Goal: Task Accomplishment & Management: Use online tool/utility

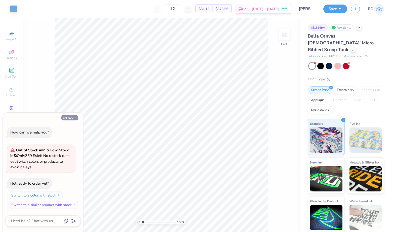
click at [77, 118] on button "Collapse" at bounding box center [69, 117] width 17 height 5
type textarea "x"
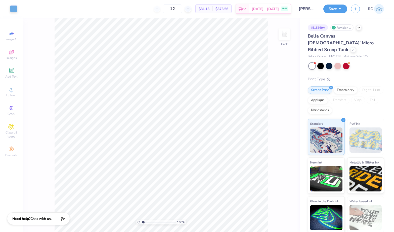
type input "1.10522621487156"
type textarea "x"
type input "1.22152498603933"
type textarea "x"
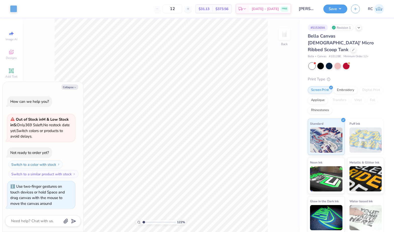
type input "1.22152498603933"
type textarea "x"
type input "1.22152498603933"
click at [77, 89] on button "Collapse" at bounding box center [69, 86] width 17 height 5
type textarea "x"
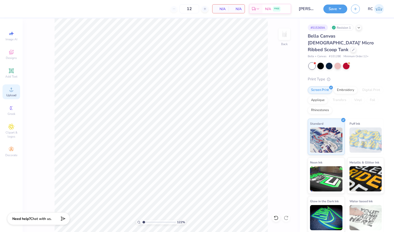
click at [13, 94] on span "Upload" at bounding box center [11, 95] width 10 height 4
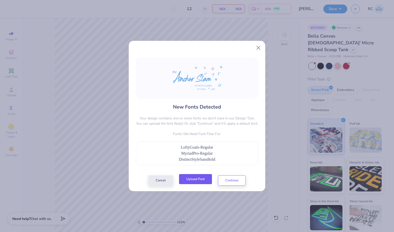
click at [199, 181] on button "Upload Font" at bounding box center [195, 179] width 33 height 10
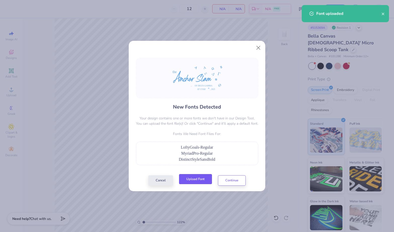
click at [193, 180] on button "Upload Font" at bounding box center [195, 179] width 33 height 10
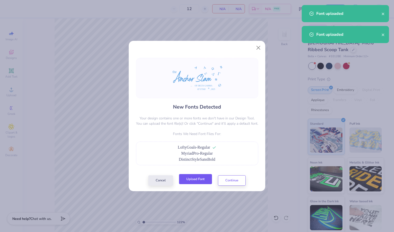
click at [201, 179] on button "Upload Font" at bounding box center [195, 179] width 33 height 10
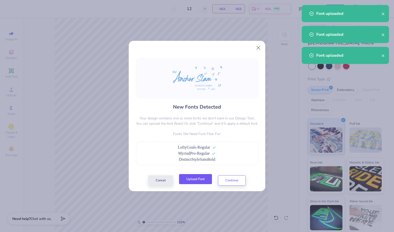
click at [195, 177] on button "Upload Font" at bounding box center [195, 179] width 33 height 10
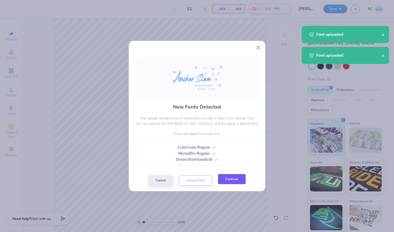
click at [237, 179] on button "Continue" at bounding box center [232, 179] width 28 height 10
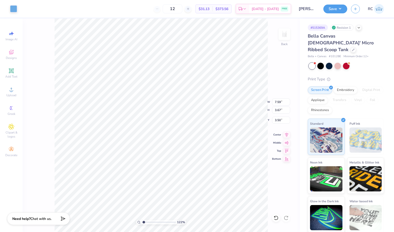
click at [282, 100] on div "New Fonts Detected Your design contains one or more fonts we don't have in our …" at bounding box center [197, 116] width 394 height 232
click at [215, 152] on div "New Fonts Detected Your design contains one or more fonts we don't have in our …" at bounding box center [196, 108] width 125 height 109
click at [213, 145] on div "New Fonts Detected Your design contains one or more fonts we don't have in our …" at bounding box center [196, 108] width 125 height 109
click at [281, 102] on div "New Fonts Detected Your design contains one or more fonts we don't have in our …" at bounding box center [197, 116] width 394 height 232
type input "1.22152498603933"
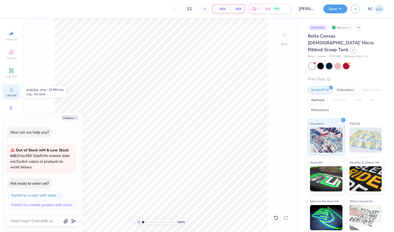
click at [13, 93] on span "Upload" at bounding box center [11, 95] width 10 height 4
click at [11, 89] on icon at bounding box center [11, 89] width 6 height 6
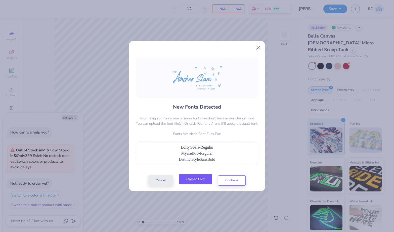
click at [196, 182] on button "Upload Font" at bounding box center [195, 179] width 33 height 10
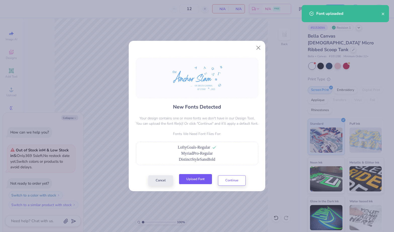
click at [199, 181] on button "Upload Font" at bounding box center [195, 179] width 33 height 10
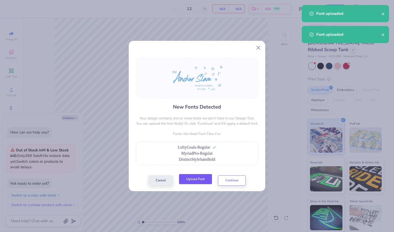
click at [189, 178] on button "Upload Font" at bounding box center [195, 179] width 33 height 10
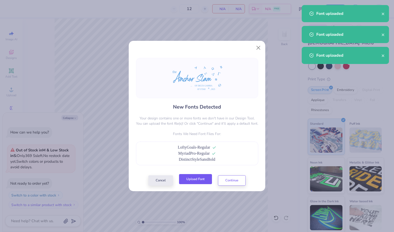
click at [196, 178] on button "Upload Font" at bounding box center [195, 179] width 33 height 10
click at [238, 182] on button "Continue" at bounding box center [232, 179] width 28 height 10
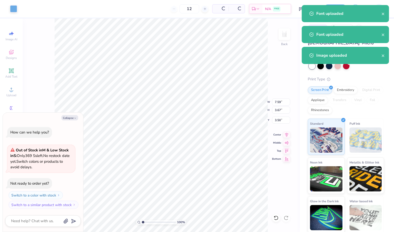
click at [208, 166] on div "New Fonts Detected Your design contains one or more fonts we don't have in our …" at bounding box center [197, 109] width 136 height 121
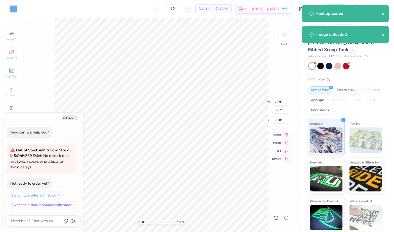
click at [203, 136] on div "New Fonts Detected Your design contains one or more fonts we don't have in our …" at bounding box center [197, 98] width 122 height 89
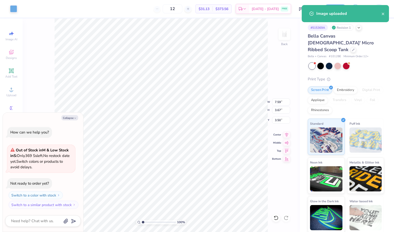
click at [71, 118] on div "New Fonts Detected Your design contains one or more fonts we don't have in our …" at bounding box center [197, 116] width 394 height 232
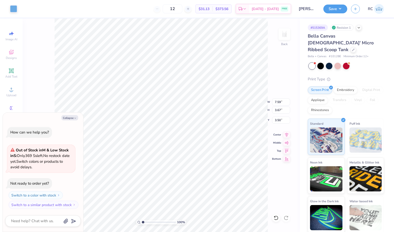
click at [75, 117] on div "New Fonts Detected Your design contains one or more fonts we don't have in our …" at bounding box center [197, 116] width 394 height 232
click at [158, 128] on p "Fonts We Need Font Files For:" at bounding box center [197, 129] width 122 height 5
click at [160, 137] on div "New Fonts Detected Your design contains one or more fonts we don't have in our …" at bounding box center [197, 98] width 122 height 89
click at [205, 129] on p "Fonts We Need Font Files For:" at bounding box center [197, 129] width 122 height 5
click at [280, 101] on div "New Fonts Detected Your design contains one or more fonts we don't have in our …" at bounding box center [197, 116] width 394 height 232
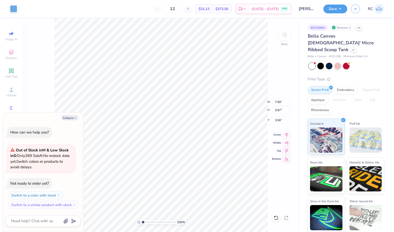
click at [280, 101] on div "New Fonts Detected Your design contains one or more fonts we don't have in our …" at bounding box center [197, 116] width 394 height 232
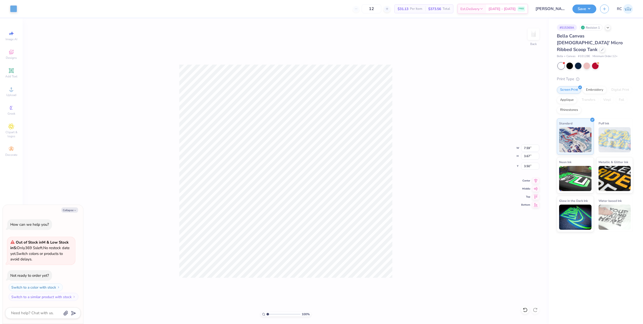
click at [321, 177] on p "Fonts We Need Font Files For:" at bounding box center [322, 176] width 122 height 5
click at [309, 172] on div "New Fonts Detected Your design contains one or more fonts we don't have in our …" at bounding box center [322, 145] width 122 height 89
click at [355, 231] on div "New Fonts Detected Your design contains one or more fonts we don't have in our …" at bounding box center [321, 162] width 643 height 324
click at [350, 231] on div "New Fonts Detected Your design contains one or more fonts we don't have in our …" at bounding box center [321, 162] width 643 height 324
click at [307, 182] on div "New Fonts Detected Your design contains one or more fonts we don't have in our …" at bounding box center [322, 145] width 122 height 89
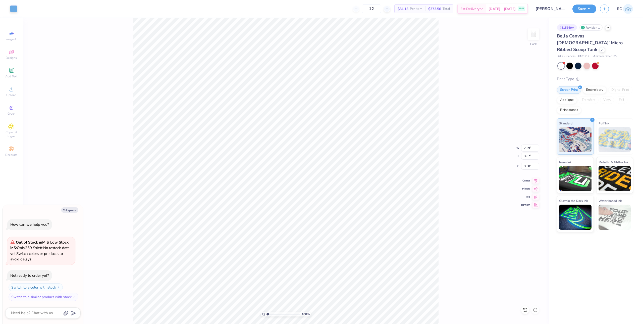
click at [301, 222] on div "New Fonts Detected Your design contains one or more fonts we don't have in our …" at bounding box center [321, 162] width 643 height 324
click at [15, 91] on div "New Fonts Detected Your design contains one or more fonts we don't have in our …" at bounding box center [321, 162] width 643 height 324
click at [391, 220] on div "New Fonts Detected Your design contains one or more fonts we don't have in our …" at bounding box center [321, 162] width 643 height 324
drag, startPoint x: 357, startPoint y: 221, endPoint x: 283, endPoint y: 199, distance: 77.4
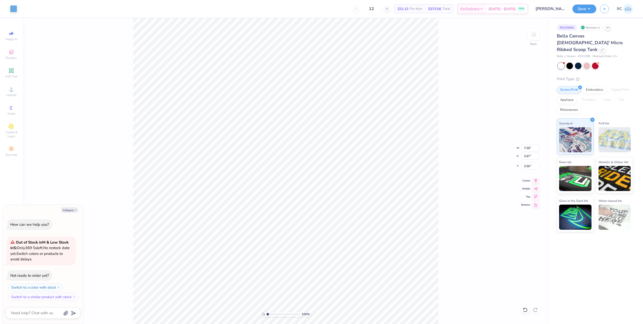
click at [356, 221] on div "New Fonts Detected Your design contains one or more fonts we don't have in our …" at bounding box center [321, 162] width 643 height 324
drag, startPoint x: 383, startPoint y: 206, endPoint x: 106, endPoint y: 129, distance: 287.5
click at [79, 170] on div "New Fonts Detected Your design contains one or more fonts we don't have in our …" at bounding box center [321, 162] width 643 height 324
click at [180, 231] on div "New Fonts Detected Your design contains one or more fonts we don't have in our …" at bounding box center [321, 162] width 643 height 324
click at [324, 152] on h4 "New Fonts Detected" at bounding box center [322, 149] width 48 height 7
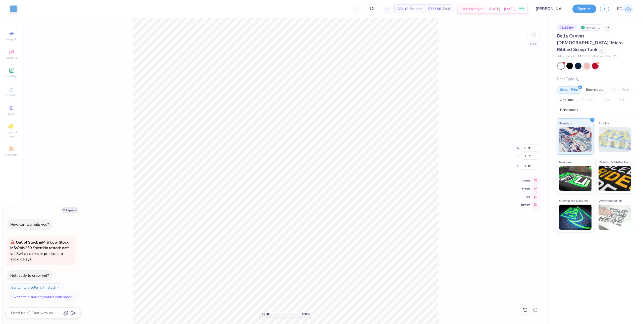
click at [296, 186] on div at bounding box center [322, 187] width 122 height 6
click at [7, 96] on div "New Fonts Detected Your design contains one or more fonts we don't have in our …" at bounding box center [321, 162] width 643 height 324
click at [345, 117] on div at bounding box center [322, 121] width 122 height 40
click at [79, 89] on div "New Fonts Detected Your design contains one or more fonts we don't have in our …" at bounding box center [321, 162] width 643 height 324
type textarea "x"
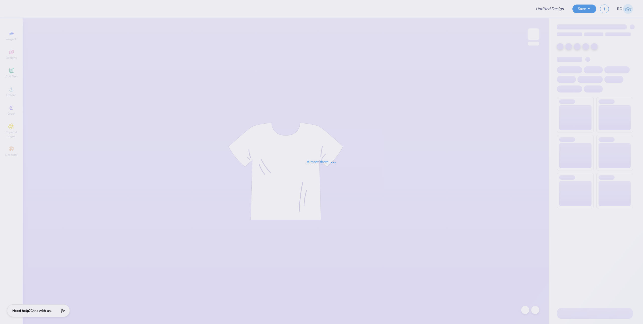
type input "[PERSON_NAME] A/S"
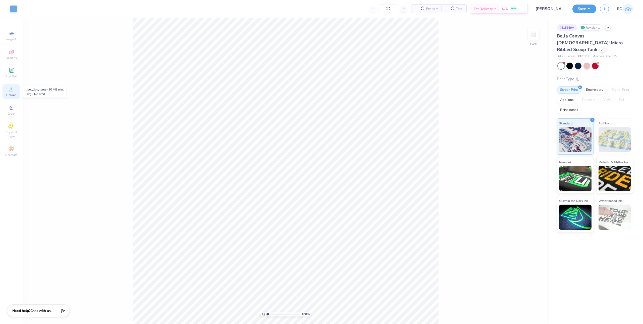
click at [10, 94] on span "Upload" at bounding box center [11, 95] width 10 height 4
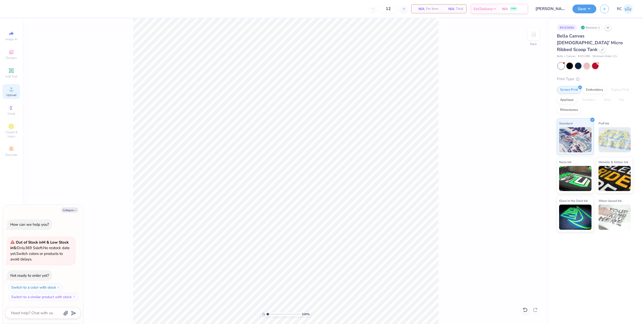
click at [13, 93] on span "Upload" at bounding box center [11, 95] width 10 height 4
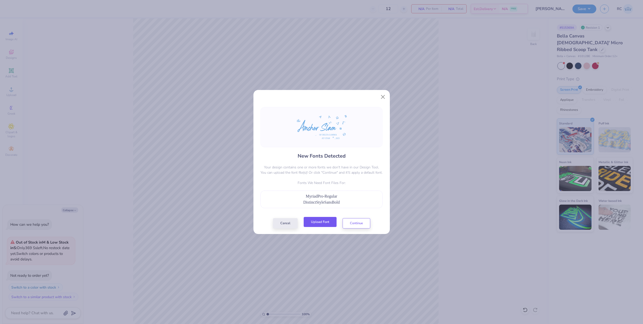
click at [322, 218] on button "Upload Font" at bounding box center [320, 222] width 33 height 10
click at [319, 223] on button "Upload Font" at bounding box center [320, 222] width 33 height 10
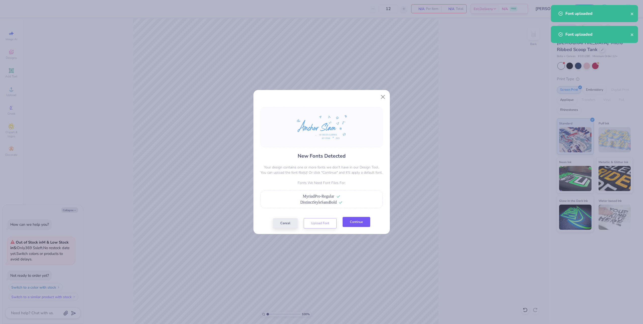
click at [354, 224] on button "Continue" at bounding box center [357, 222] width 28 height 10
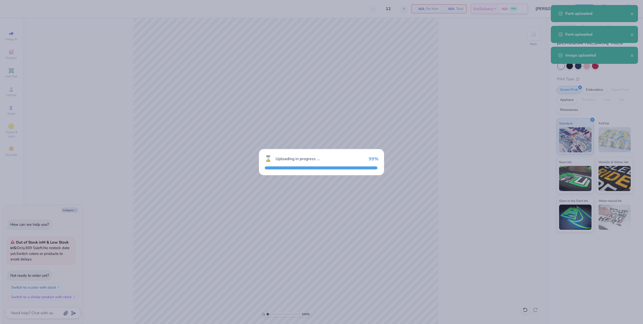
type textarea "x"
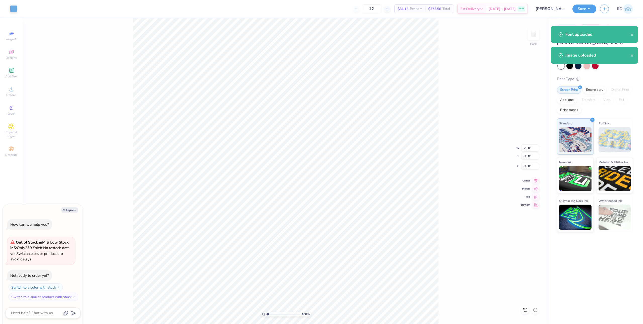
click at [345, 222] on div "New Fonts Detected Your design contains one or more fonts we don't have in our …" at bounding box center [321, 162] width 643 height 324
click at [342, 184] on div at bounding box center [322, 187] width 122 height 6
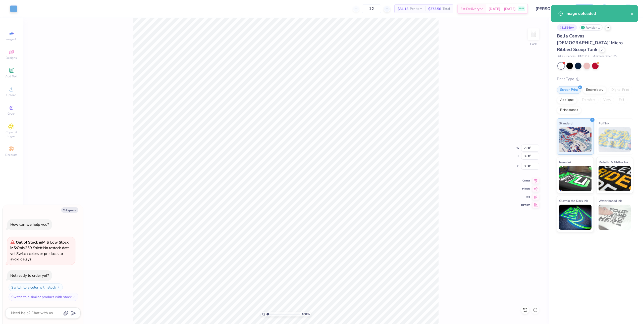
drag, startPoint x: 340, startPoint y: 173, endPoint x: 242, endPoint y: 247, distance: 123.4
click at [244, 254] on div "New Fonts Detected Your design contains one or more fonts we don't have in our …" at bounding box center [321, 162] width 643 height 324
drag, startPoint x: 187, startPoint y: 151, endPoint x: 351, endPoint y: 272, distance: 204.7
click at [355, 277] on div "New Fonts Detected Your design contains one or more fonts we don't have in our …" at bounding box center [321, 162] width 643 height 324
drag, startPoint x: 334, startPoint y: 253, endPoint x: 347, endPoint y: 260, distance: 15.1
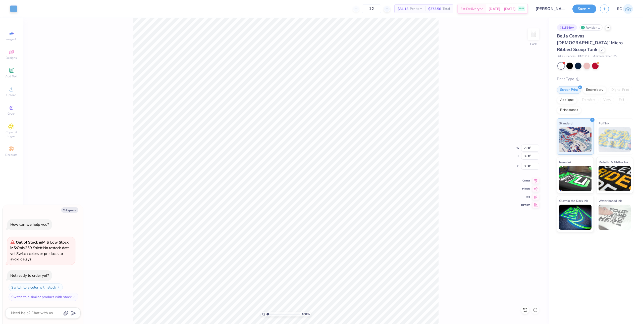
click at [347, 260] on div "New Fonts Detected Your design contains one or more fonts we don't have in our …" at bounding box center [321, 162] width 643 height 324
click at [10, 92] on circle at bounding box center [11, 90] width 3 height 3
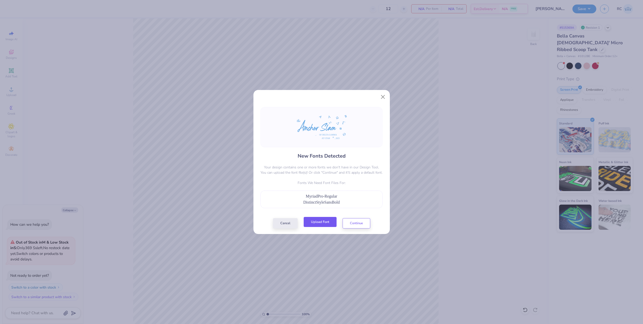
click at [323, 223] on button "Upload Font" at bounding box center [320, 222] width 33 height 10
click at [317, 224] on button "Upload Font" at bounding box center [320, 222] width 33 height 10
click at [316, 224] on button "Upload Font" at bounding box center [320, 222] width 33 height 10
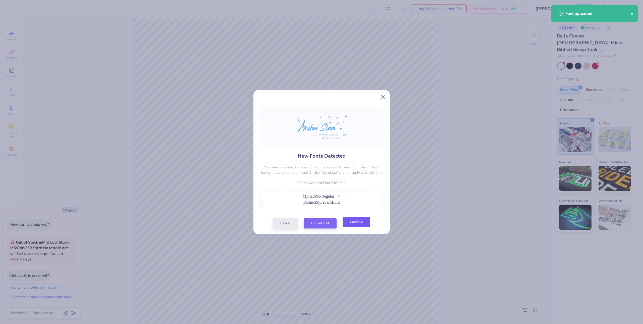
click at [350, 223] on button "Continue" at bounding box center [357, 222] width 28 height 10
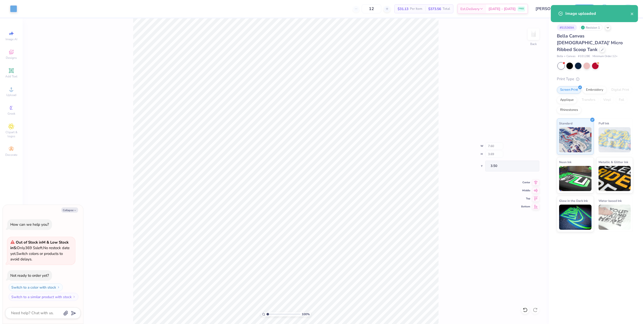
type textarea "x"
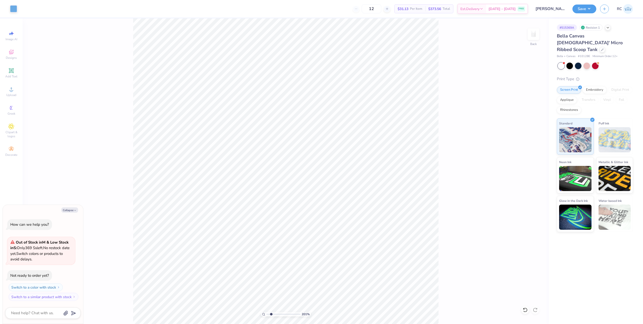
type input "2.01445811466782"
type textarea "x"
type input "2.01445811466782"
type textarea "x"
type input "2.01445811466782"
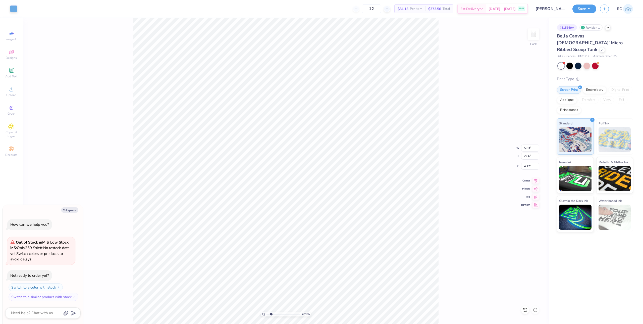
type textarea "x"
type input "4.13"
type input "2.01445811466782"
type textarea "x"
type input "7.51"
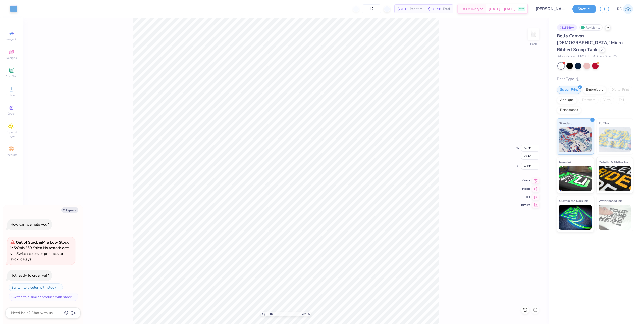
type input "3.15"
type input "3.50"
type input "2.01445811466782"
type textarea "x"
type input "3.46"
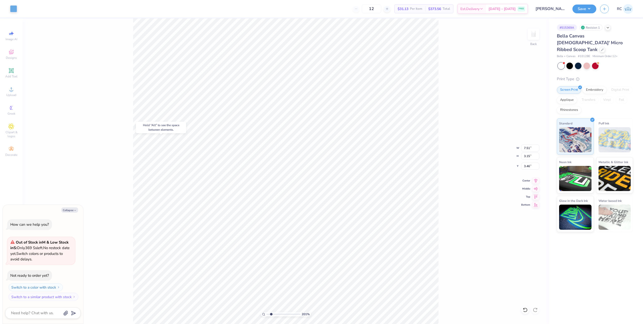
type input "2.01445811466782"
type textarea "x"
type input "2.01445811466782"
type textarea "x"
type input "3.50"
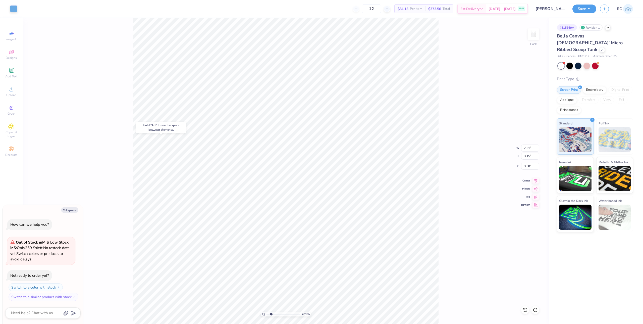
type input "2.01445811466782"
type textarea "x"
type input "2.26"
type input "0.27"
type input "6.92"
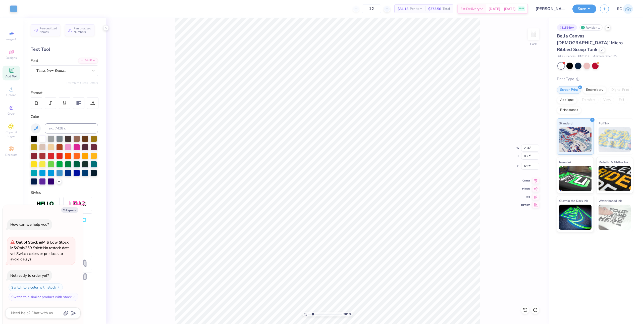
type textarea "x"
click at [90, 59] on div "Add Font" at bounding box center [88, 60] width 20 height 6
type input "2.01445811466782"
type textarea "x"
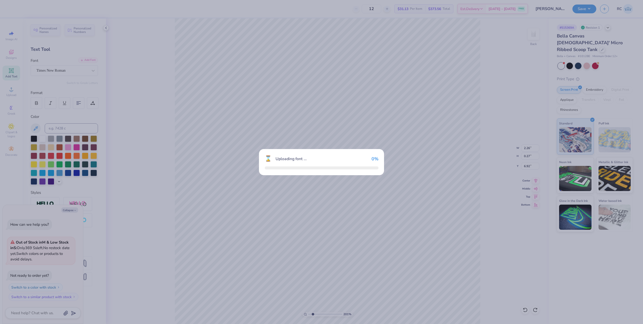
type input "2.01445811466782"
type textarea "x"
type input "2.01445811466782"
type textarea "x"
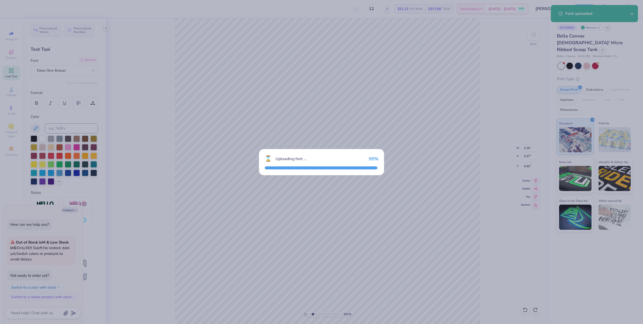
type input "2.01445811466782"
type textarea "x"
type input "2.01445811466782"
type textarea "x"
type input "2.01445811466782"
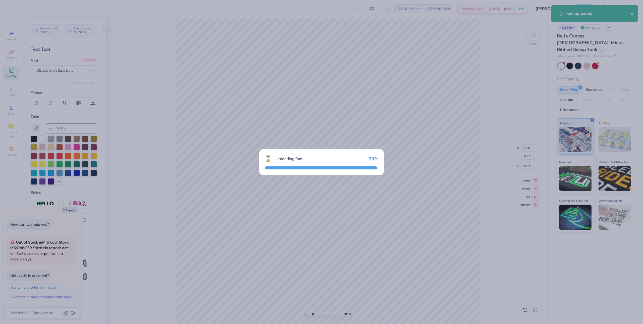
type textarea "x"
type input "2.01445811466782"
type textarea "x"
type input "8.95"
type input "0.82"
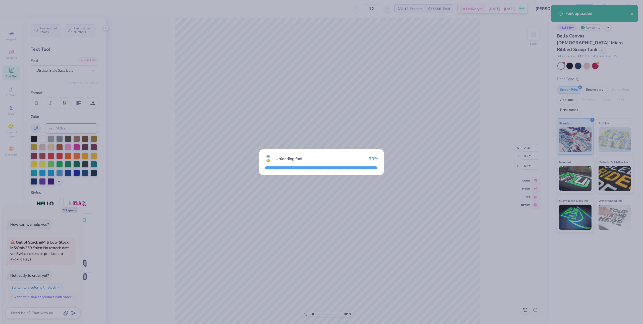
type input "6.58"
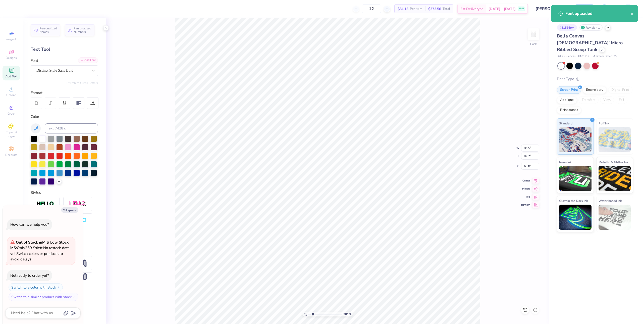
type input "2.01445811466782"
type textarea "x"
type input "2.01445811466782"
type textarea "x"
type input "2.26"
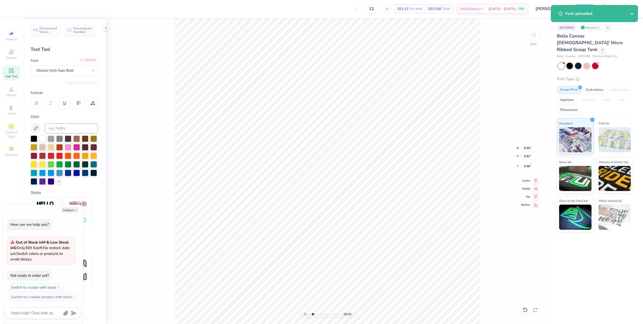
type input "0.27"
type input "6.92"
type input "2.01445811466782"
type textarea "x"
type input "1.64913377760655"
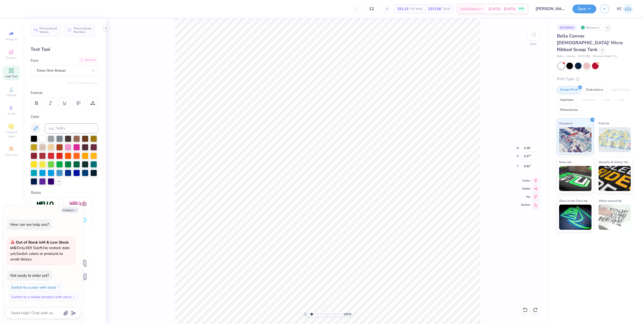
type textarea "x"
type input "1.64913377760655"
type textarea "x"
type input "1.64913377760655"
type textarea "x"
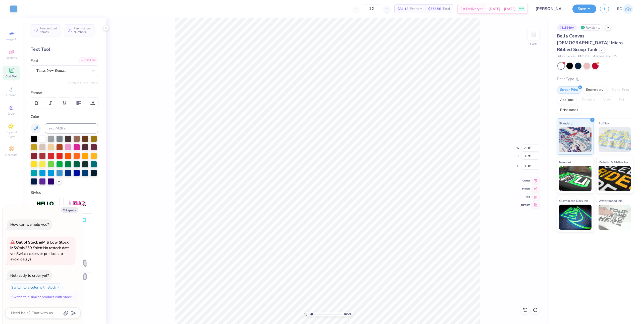
type input "1.64913377760655"
type textarea "x"
type input "1.64913377760655"
type textarea "x"
click at [15, 88] on div "Upload" at bounding box center [12, 91] width 18 height 15
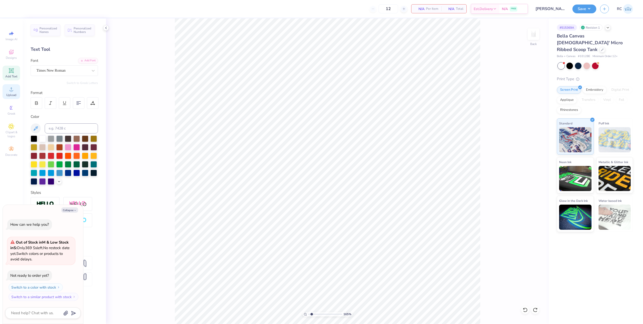
type input "1.64913377760655"
type textarea "x"
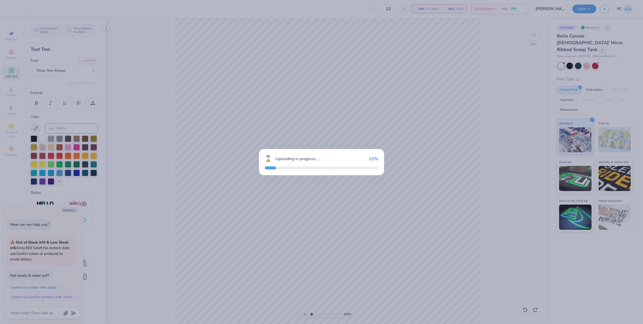
type input "1.64913377760655"
type textarea "x"
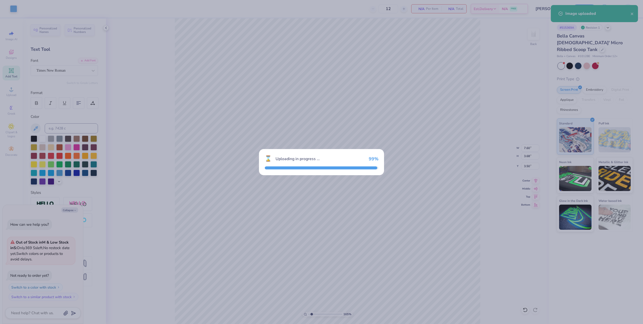
type input "1.64913377760655"
type textarea "x"
type input "1.64913377760655"
type textarea "x"
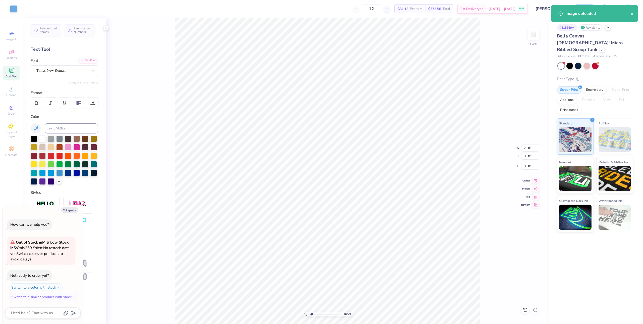
type input "1.64913377760655"
type textarea "x"
type input "1.64913377760655"
type textarea "x"
type input "1.64913377760655"
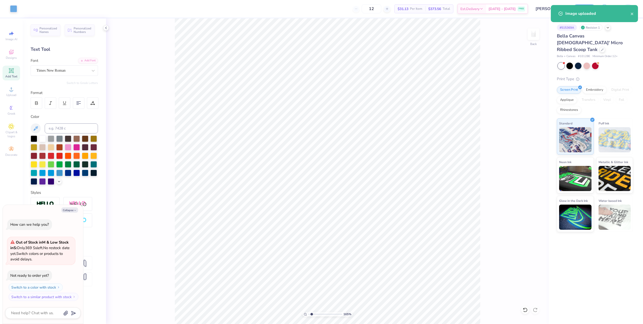
type textarea "x"
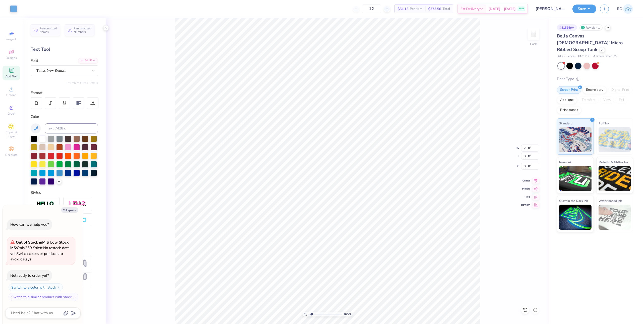
type input "1.64913377760655"
type textarea "x"
type input "1.64913377760655"
type textarea "x"
type input "2.00"
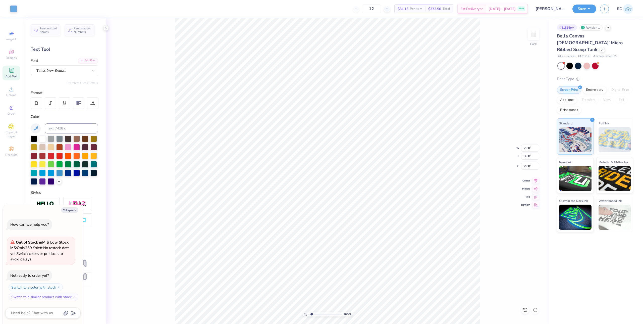
type input "1.64913377760655"
type textarea "x"
type input "1.64913377760655"
type textarea "x"
type input "1.64913377760655"
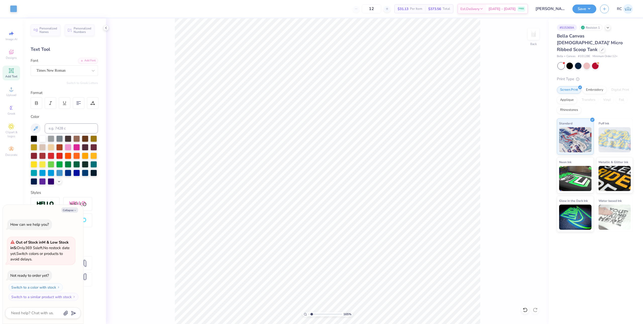
type textarea "x"
type input "1.64913377760655"
type textarea "x"
click at [12, 95] on span "Upload" at bounding box center [11, 95] width 10 height 4
type input "1.64913377760655"
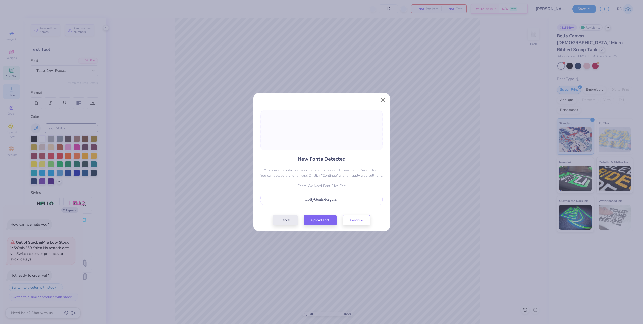
type textarea "x"
click at [320, 217] on button "Upload Font" at bounding box center [320, 219] width 33 height 10
type input "1.64913377760655"
type textarea "x"
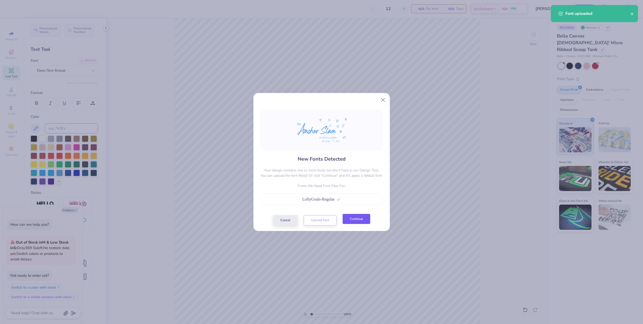
click at [356, 221] on button "Continue" at bounding box center [357, 219] width 28 height 10
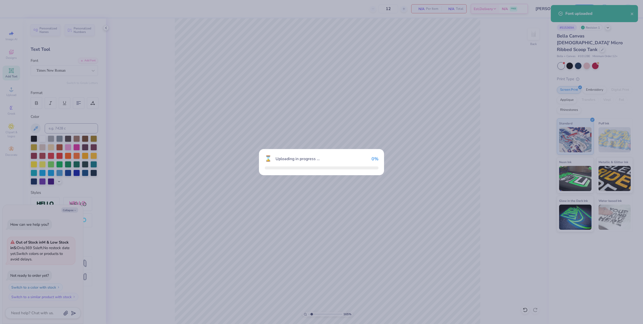
type input "1.64913377760655"
type textarea "x"
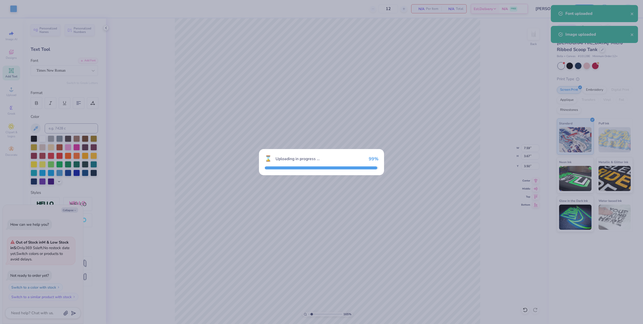
type input "1.64913377760655"
type textarea "x"
type input "1.64913377760655"
type textarea "x"
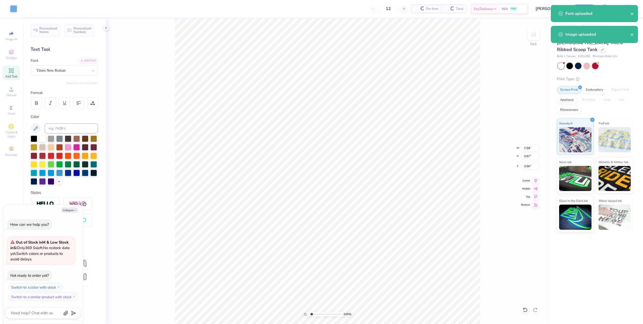
type input "1.64913377760655"
type textarea "x"
type input "1.64913377760655"
type textarea "x"
type input "1.64913377760655"
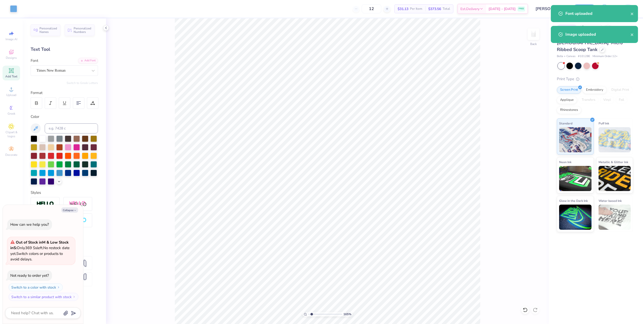
type textarea "x"
type input "1.64913377760655"
type textarea "x"
type input "1.64913377760655"
type textarea "x"
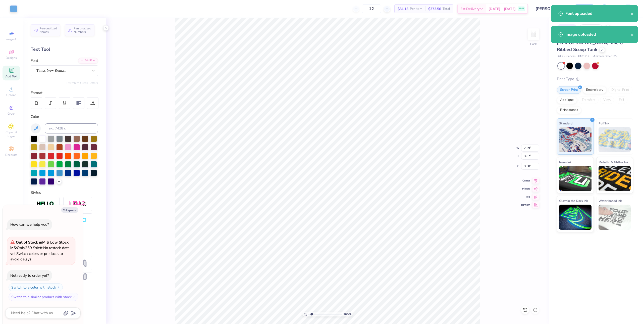
type input "2.48"
click at [532, 149] on input "7.59" at bounding box center [531, 148] width 18 height 7
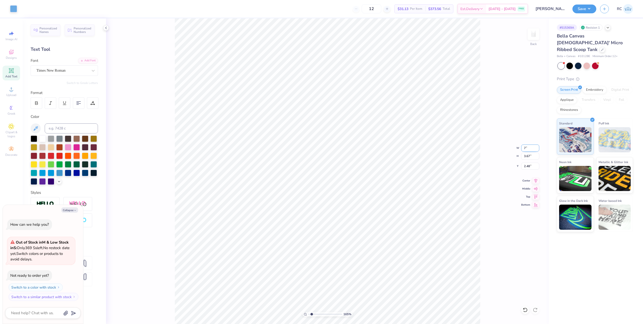
type input "7"
type input "1.64913377760655"
type textarea "x"
type input "7.00"
type input "3.39"
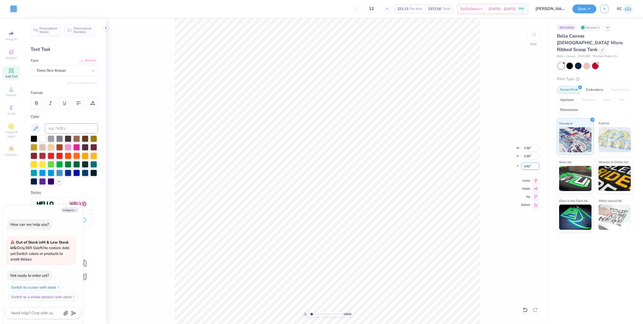
click at [533, 166] on input "2.62" at bounding box center [531, 166] width 18 height 7
type input "2"
type input "1.64913377760655"
type textarea "x"
type input "2.00"
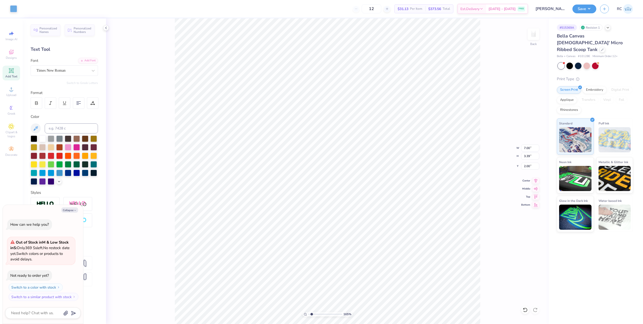
type input "1.64913377760655"
type textarea "x"
type input "1.64913377760655"
type textarea "x"
type input "1.64913377760655"
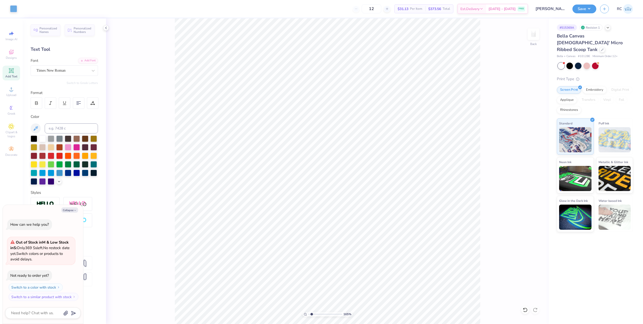
type textarea "x"
type input "1.64913377760655"
type textarea "x"
type input "1.64913377760655"
type textarea "x"
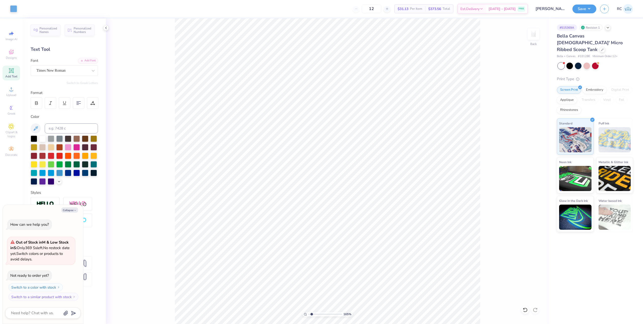
type input "1.64913377760655"
type textarea "x"
type input "1.64913377760655"
type textarea "x"
type input "1.64913377760655"
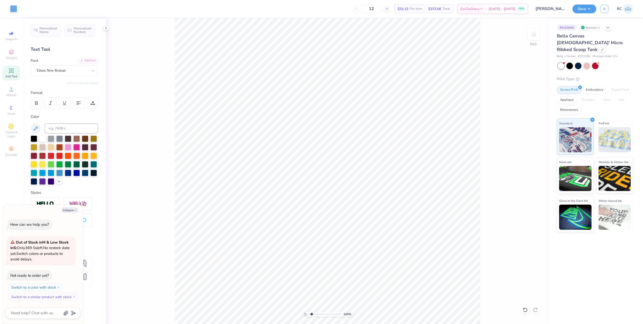
type textarea "x"
type input "1.64913377760655"
type textarea "x"
click at [538, 181] on icon at bounding box center [536, 180] width 7 height 6
type input "1.64913377760655"
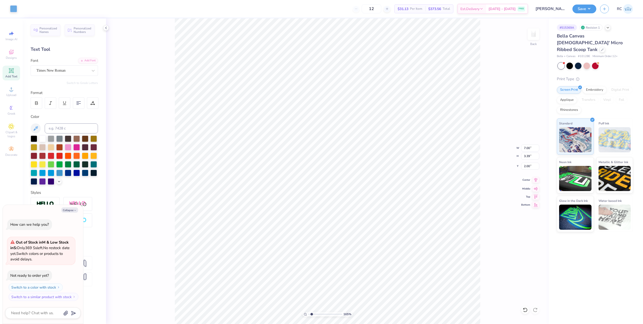
type textarea "x"
type input "1.64913377760655"
type textarea "x"
type input "1.64913377760655"
type textarea "x"
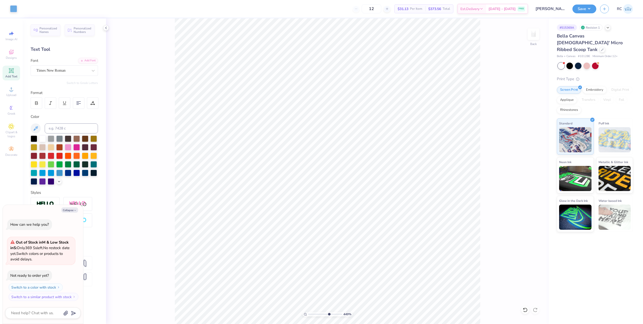
type input "7.39645378545819"
type textarea "x"
type input "1.35006143669128"
type textarea "x"
type input "1.35006143669128"
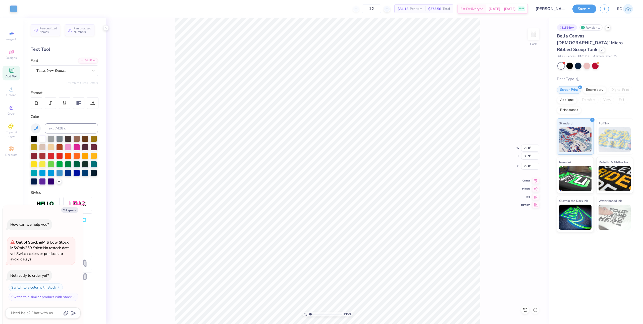
type textarea "x"
type input "1.35006143669128"
type textarea "x"
type input "1.35006143669128"
type textarea "x"
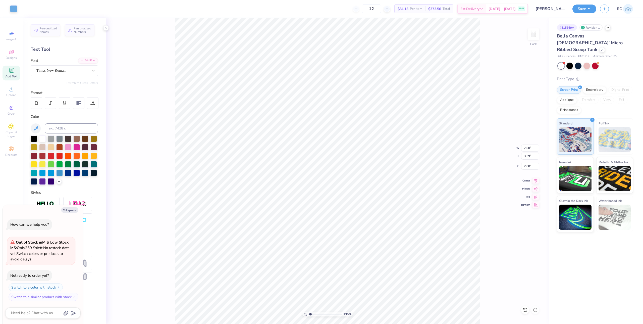
type input "1.35006143669128"
type textarea "x"
type input "1.35006143669128"
type textarea "x"
type input "1.35006143669128"
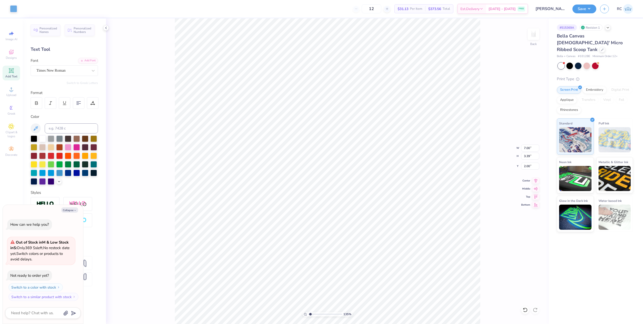
type textarea "x"
click at [575, 14] on div "Save RC" at bounding box center [608, 9] width 71 height 18
click at [579, 10] on button "Save" at bounding box center [585, 8] width 24 height 9
type input "1.35006143669128"
type textarea "x"
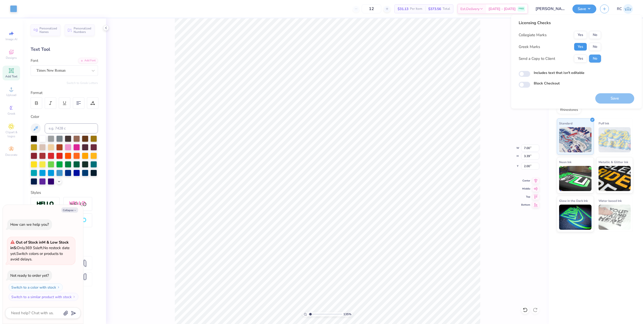
click at [583, 43] on button "Yes" at bounding box center [580, 47] width 13 height 8
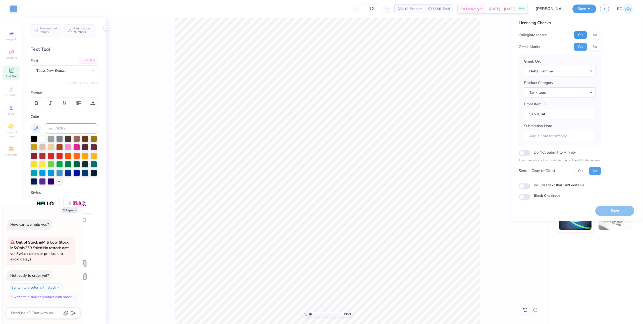
click at [582, 35] on button "Yes" at bounding box center [580, 35] width 13 height 8
type input "1.35006143669128"
type textarea "x"
click at [584, 171] on button "Yes" at bounding box center [580, 171] width 13 height 8
type input "1.35006143669128"
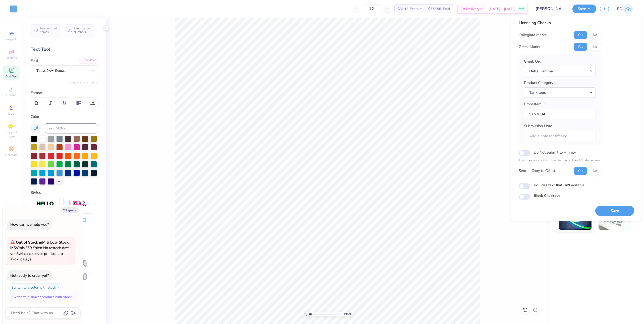
type textarea "x"
click at [526, 186] on input "Includes text that isn't editable" at bounding box center [525, 186] width 12 height 6
checkbox input "true"
type input "1.35006143669128"
click at [615, 213] on button "Save" at bounding box center [615, 211] width 39 height 10
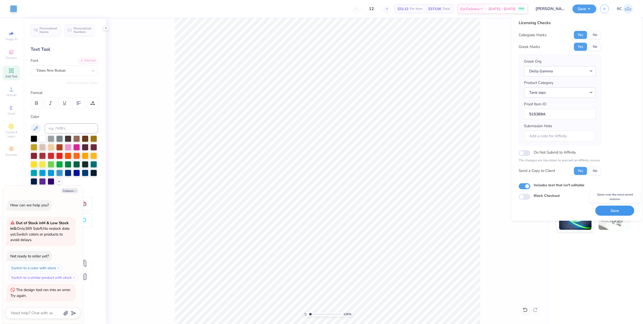
click at [608, 209] on button "Save" at bounding box center [615, 211] width 39 height 10
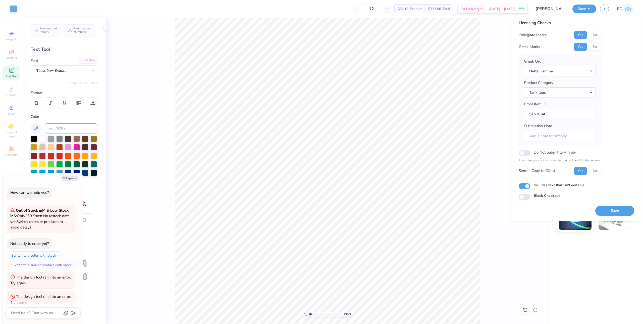
type textarea "x"
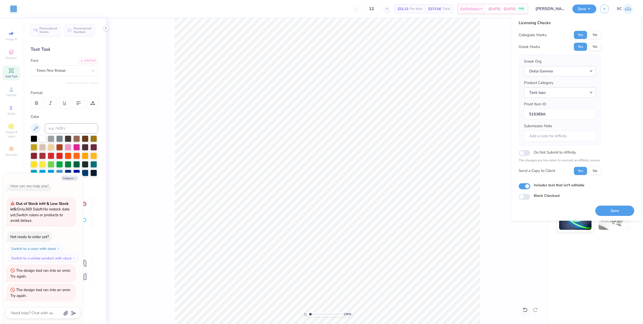
type input "1.35006143669128"
type textarea "x"
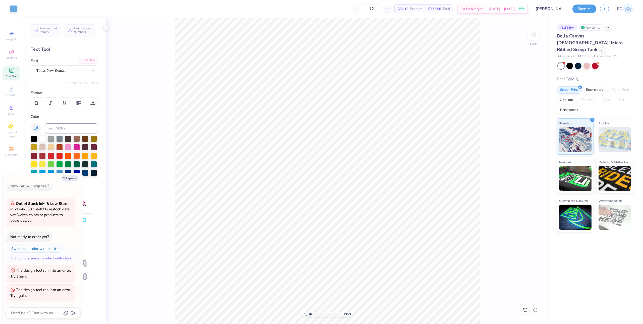
type input "1.35006143669128"
type textarea "x"
type input "1.35006143669128"
type textarea "x"
type input "1.35006143669128"
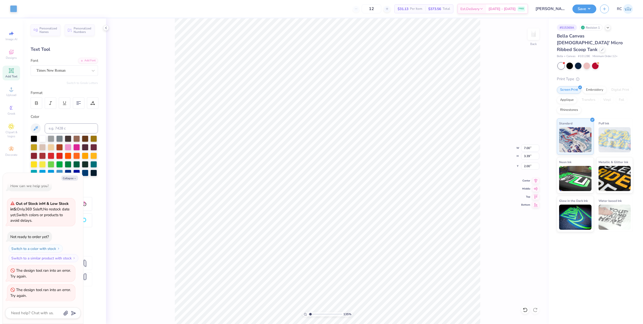
type textarea "x"
type input "1.35006143669128"
type textarea "x"
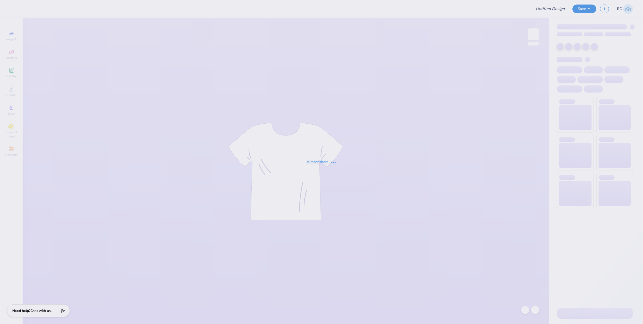
type input "ZTA Sweatshorts"
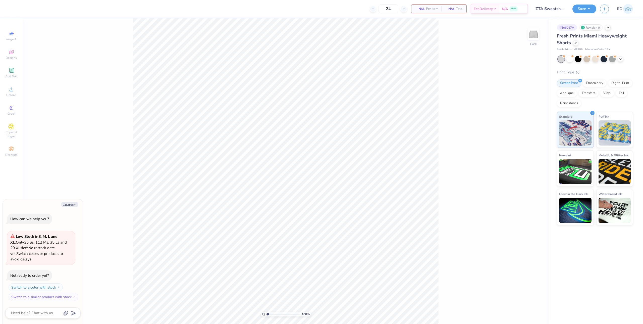
type textarea "x"
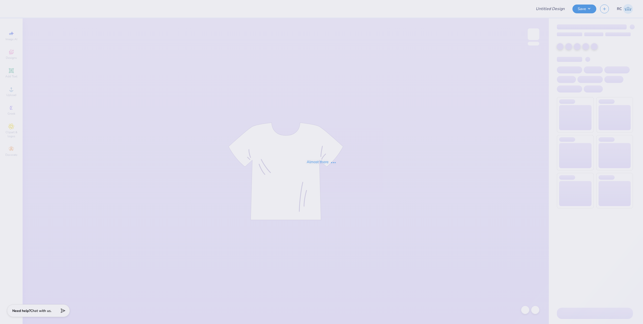
type input "ZTA Sweatshorts"
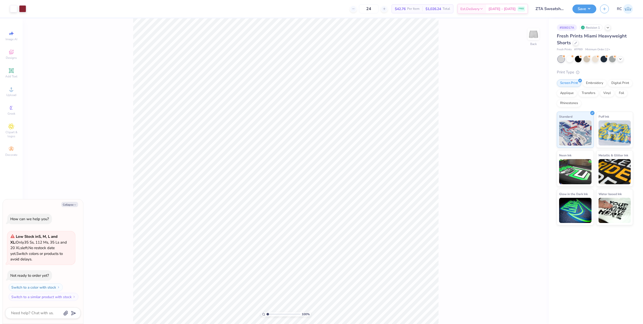
click at [129, 275] on div "100 % Back" at bounding box center [286, 171] width 527 height 306
click at [6, 93] on div "Upload" at bounding box center [12, 91] width 18 height 15
click at [10, 94] on span "Upload" at bounding box center [11, 95] width 10 height 4
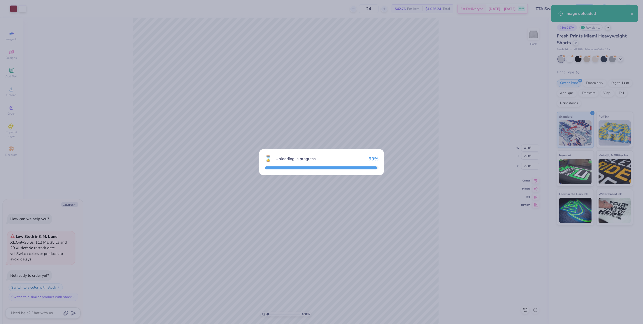
type textarea "x"
type input "5.56"
type input "2.57"
type input "3.96"
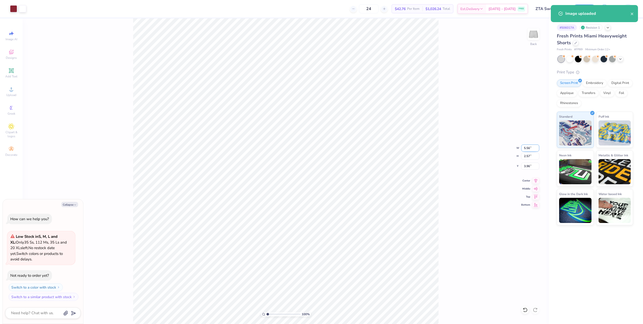
click at [528, 148] on input "5.56" at bounding box center [531, 148] width 18 height 7
type input "4.5"
type textarea "x"
type input "4.50"
type input "2.08"
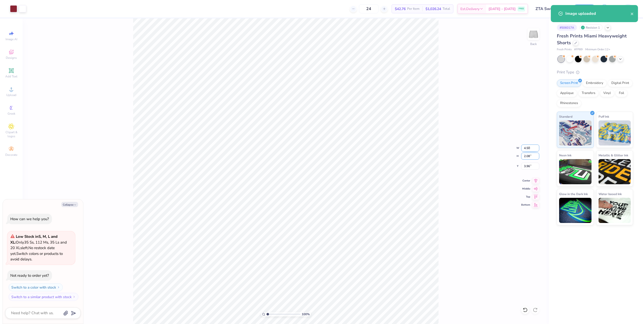
type input "4.21"
type textarea "x"
type input "7.00"
type textarea "x"
type input "1.57"
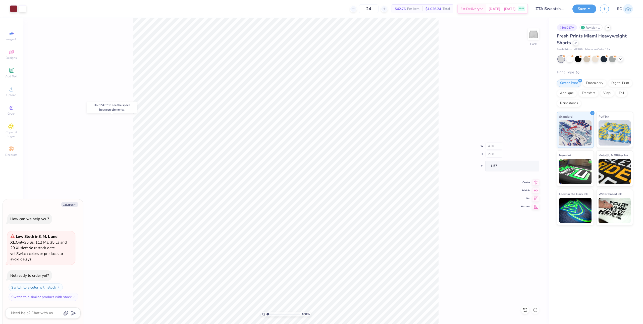
type textarea "x"
click at [530, 167] on input "4.21" at bounding box center [531, 166] width 18 height 7
type input "7"
type textarea "x"
type input "7.00"
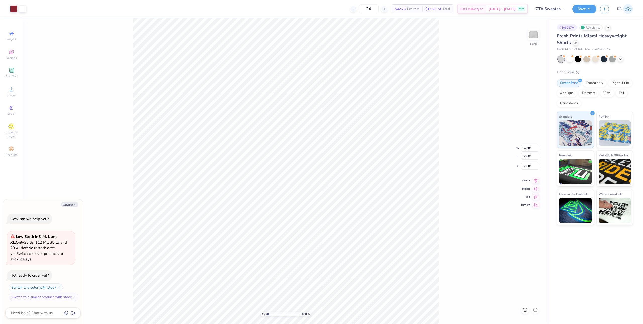
type textarea "x"
type input "7.06"
type textarea "x"
click at [532, 166] on input "7.06" at bounding box center [531, 166] width 18 height 7
type input "7"
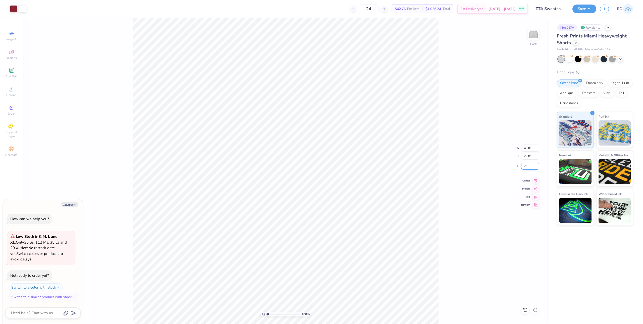
type textarea "x"
type input "7.00"
type textarea "x"
type input "2.71964221644285"
type textarea "x"
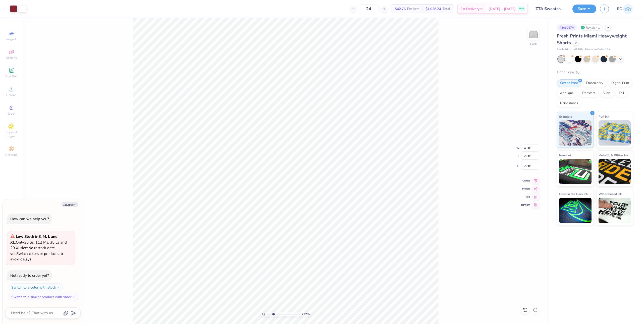
type input "2.71964221644285"
type textarea "x"
type input "2.71964221644285"
type textarea "x"
type input "2.71964221644285"
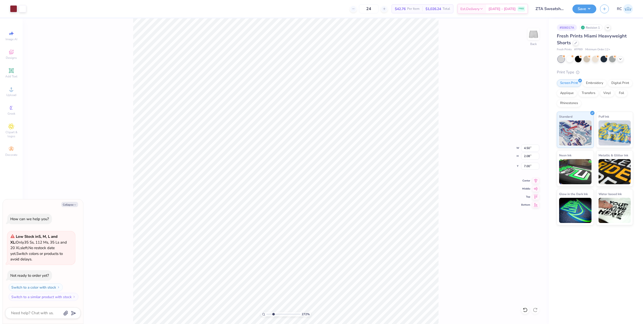
type textarea "x"
type input "1"
click at [586, 11] on button "Save" at bounding box center [585, 8] width 24 height 9
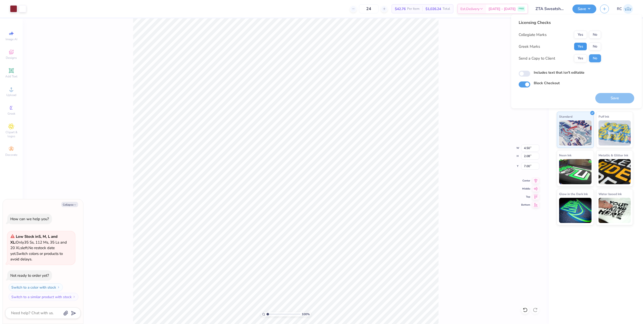
click at [580, 46] on button "Yes" at bounding box center [580, 46] width 13 height 8
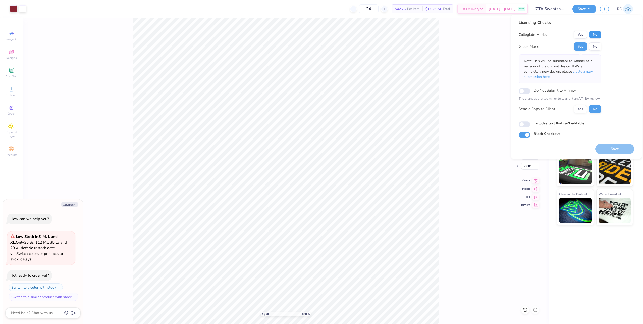
click at [598, 33] on button "No" at bounding box center [595, 35] width 12 height 8
click at [582, 110] on button "Yes" at bounding box center [580, 109] width 13 height 8
type textarea "x"
click at [526, 122] on input "Includes text that isn't editable" at bounding box center [525, 124] width 12 height 6
checkbox input "true"
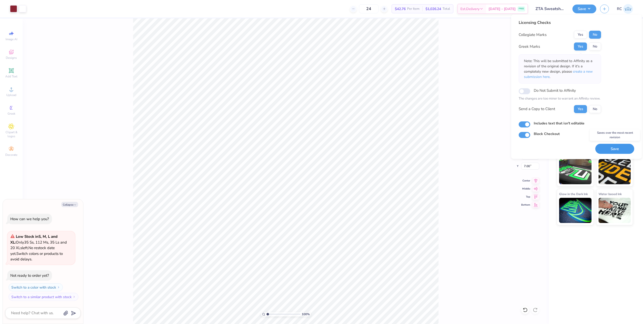
click at [610, 148] on button "Save" at bounding box center [615, 149] width 39 height 10
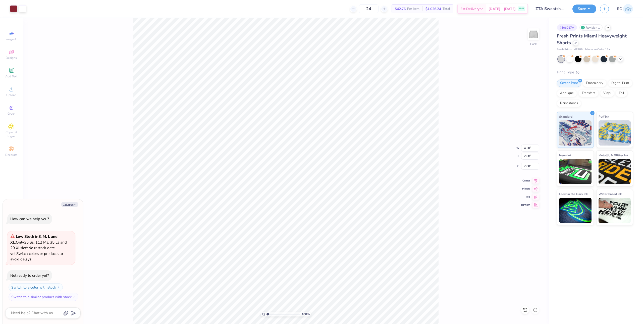
type textarea "x"
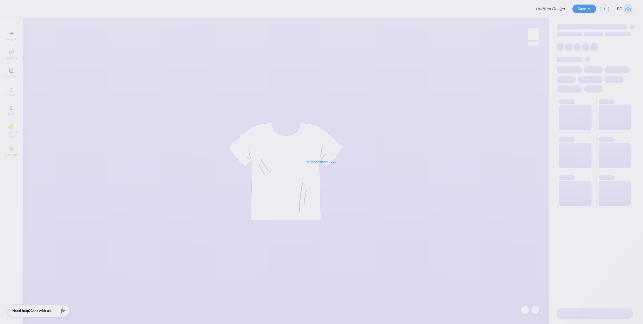
type input "[PERSON_NAME] A/S"
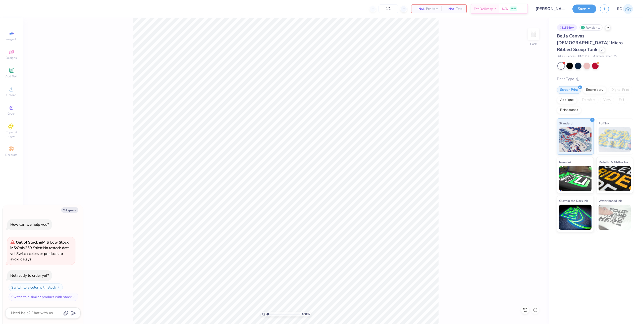
type textarea "x"
type input "1.35006143669128"
type textarea "x"
click at [10, 93] on span "Upload" at bounding box center [11, 95] width 10 height 4
type input "1.35006143669128"
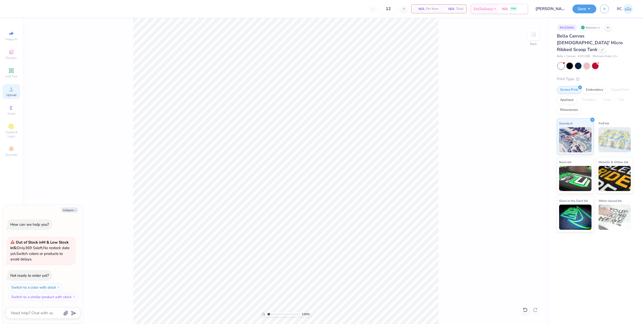
type textarea "x"
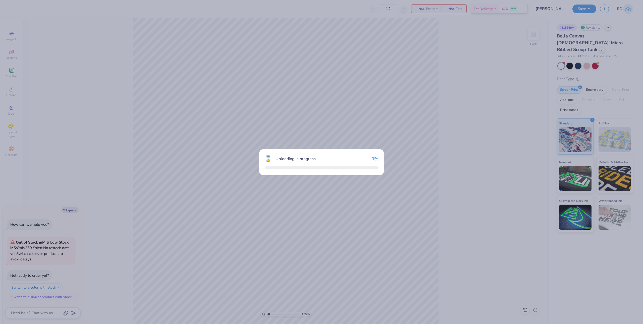
type input "1.35006143669128"
type textarea "x"
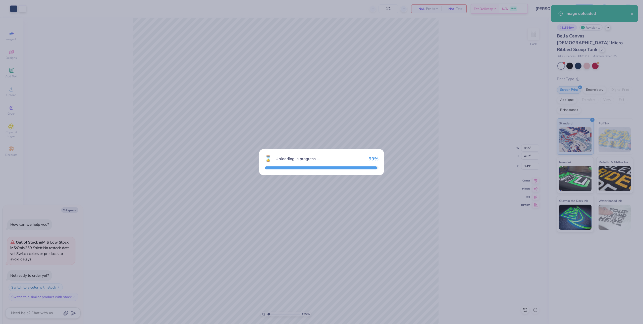
type input "1.35006143669128"
type textarea "x"
type input "1.35006143669128"
type textarea "x"
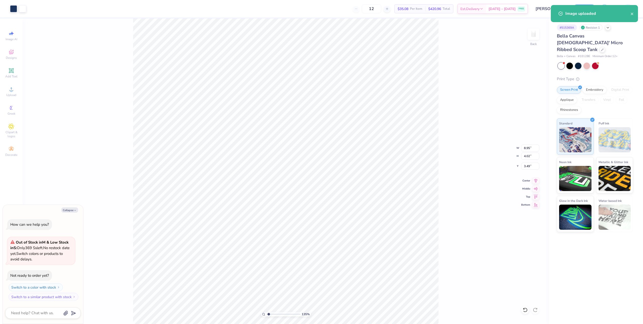
type input "1.35006143669128"
type textarea "x"
type input "1.35006143669128"
type textarea "x"
click at [15, 90] on div "Upload" at bounding box center [12, 91] width 18 height 15
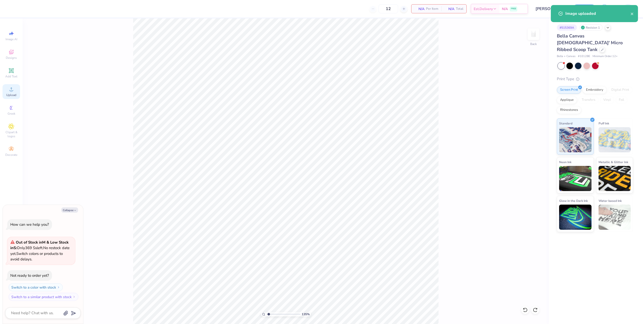
type input "1.35006143669128"
type textarea "x"
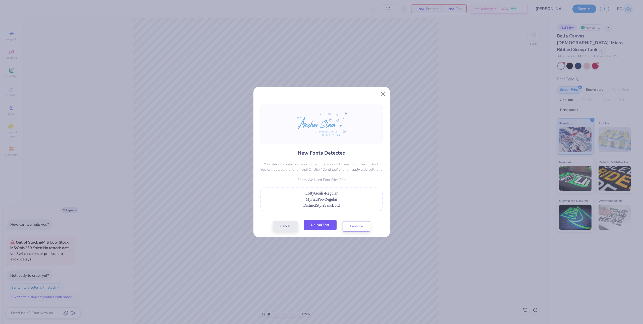
click at [327, 227] on button "Upload Font" at bounding box center [320, 225] width 33 height 10
type input "1.35006143669128"
type textarea "x"
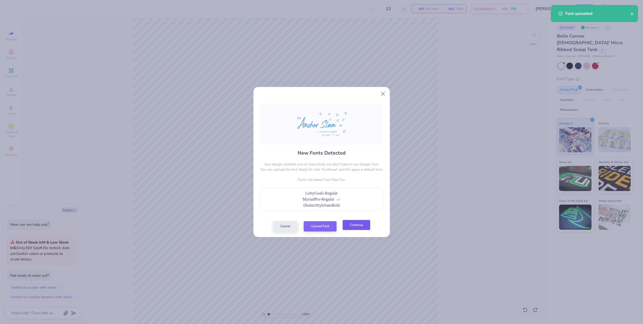
click at [361, 227] on button "Continue" at bounding box center [357, 225] width 28 height 10
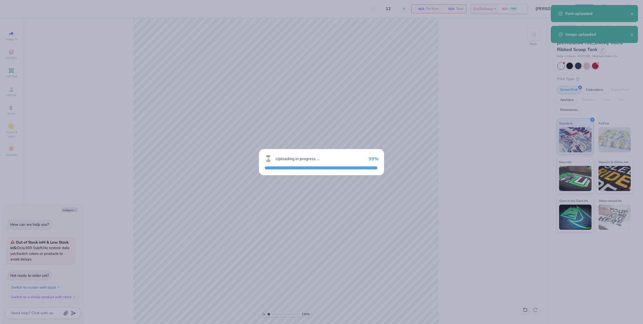
type input "1.35006143669128"
type textarea "x"
type input "1.35006143669128"
type textarea "x"
type input "1.35006143669128"
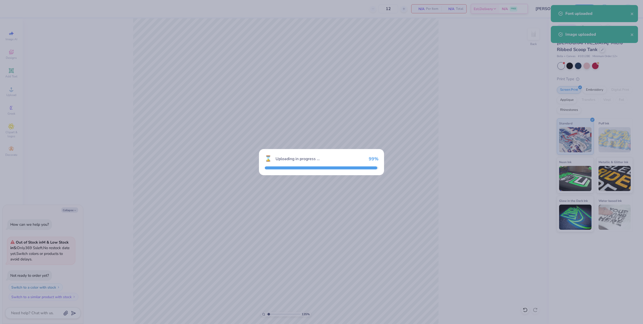
type textarea "x"
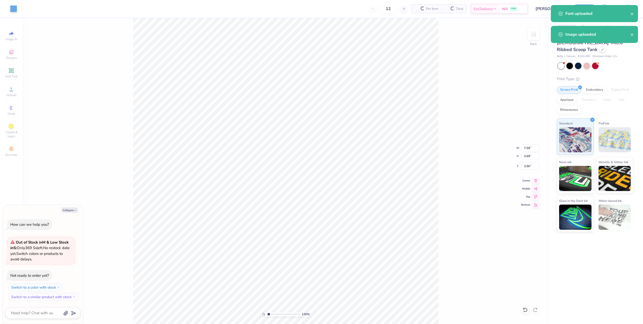
click at [405, 221] on div "New Fonts Detected Your design contains one or more fonts we don't have in our …" at bounding box center [321, 162] width 643 height 324
type input "1.35006143669128"
type textarea "x"
type input "1.35006143669128"
type textarea "x"
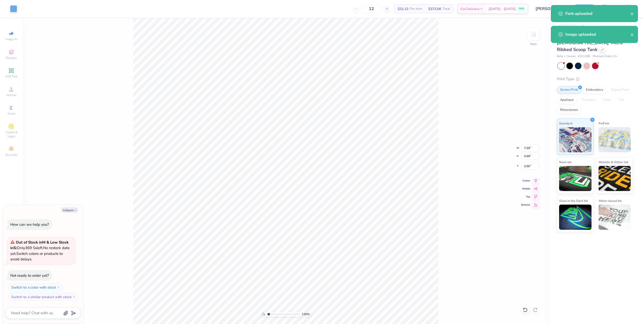
click at [405, 202] on div "New Fonts Detected Your design contains one or more fonts we don't have in our …" at bounding box center [321, 162] width 643 height 324
click at [399, 196] on div "New Fonts Detected Your design contains one or more fonts we don't have in our …" at bounding box center [321, 162] width 643 height 324
click at [326, 212] on div "New Fonts Detected Your design contains one or more fonts we don't have in our …" at bounding box center [322, 155] width 136 height 121
click at [412, 201] on div "New Fonts Detected Your design contains one or more fonts we don't have in our …" at bounding box center [321, 162] width 643 height 324
type input "1.35006143669128"
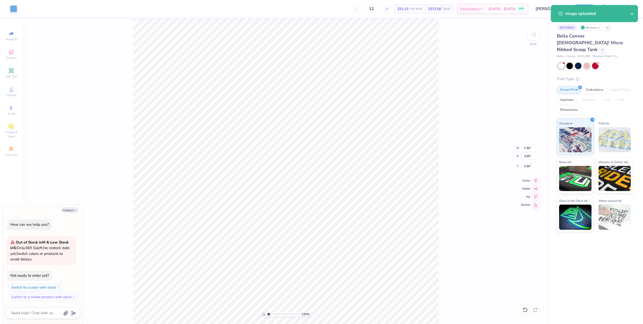
type textarea "x"
type input "1.35006143669128"
type textarea "x"
type input "1.35006143669128"
type textarea "x"
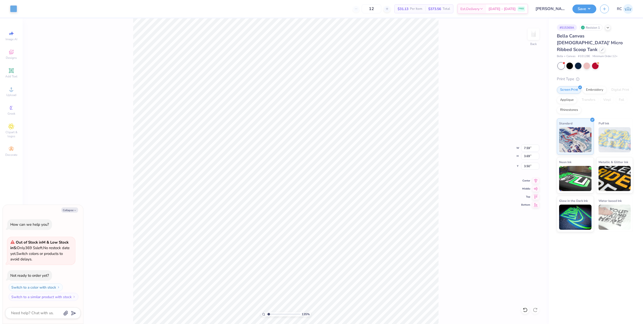
type input "1.35006143669128"
type textarea "x"
click at [15, 91] on div "New Fonts Detected Your design contains one or more fonts we don't have in our …" at bounding box center [321, 162] width 643 height 324
click at [11, 91] on div "New Fonts Detected Your design contains one or more fonts we don't have in our …" at bounding box center [321, 162] width 643 height 324
click at [72, 210] on div "New Fonts Detected Your design contains one or more fonts we don't have in our …" at bounding box center [321, 162] width 643 height 324
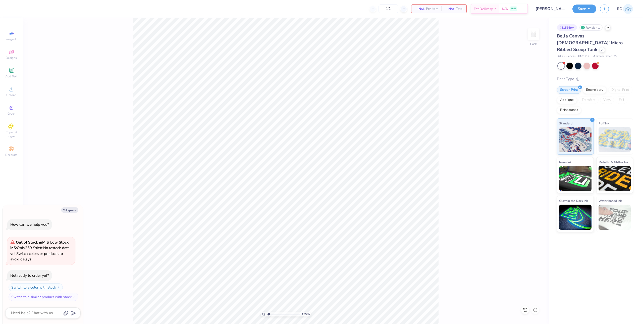
click at [379, 34] on div "New Fonts Detected Your design contains one or more fonts we don't have in our …" at bounding box center [321, 162] width 643 height 324
type input "1.35006143669128"
type textarea "x"
type input "1.35006143669128"
type textarea "x"
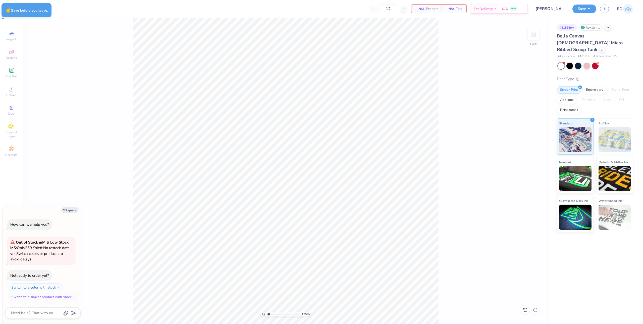
type input "1.35006143669128"
type textarea "x"
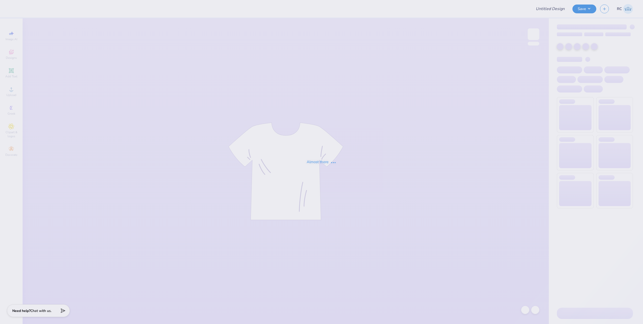
type input "[PERSON_NAME] A/S"
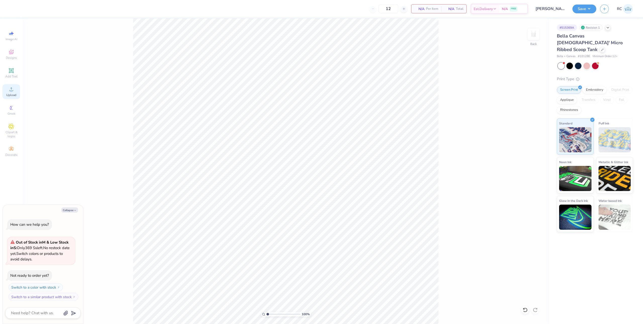
click at [12, 93] on div "Upload" at bounding box center [12, 91] width 18 height 15
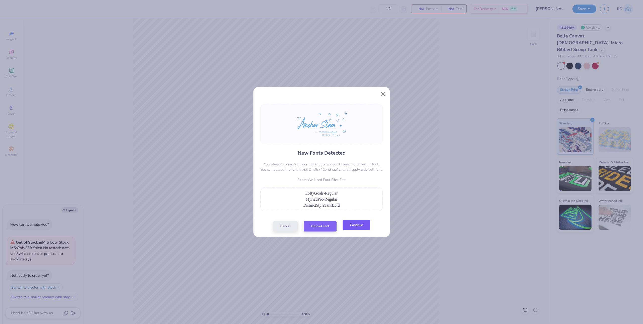
click at [363, 227] on button "Continue" at bounding box center [357, 225] width 28 height 10
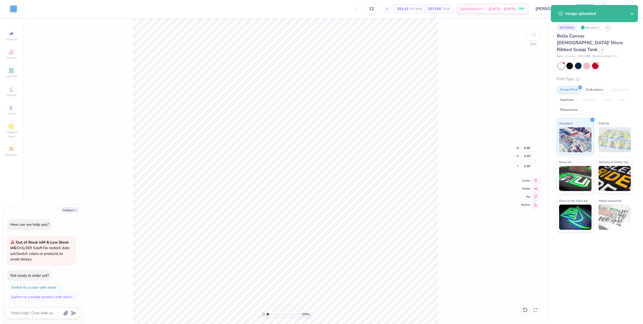
type textarea "x"
type input "1.64913377760655"
type textarea "x"
type input "1.64913377760655"
type textarea "x"
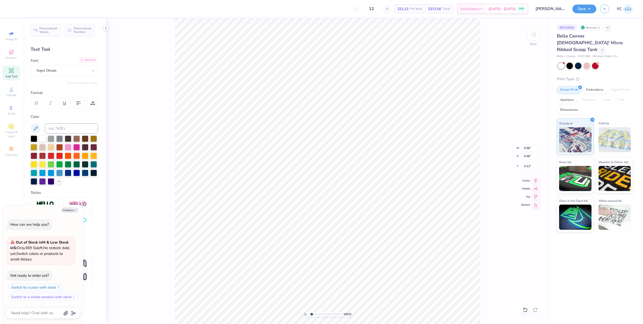
click at [91, 59] on div "Add Font" at bounding box center [88, 60] width 20 height 6
type input "1.64913377760655"
type textarea "x"
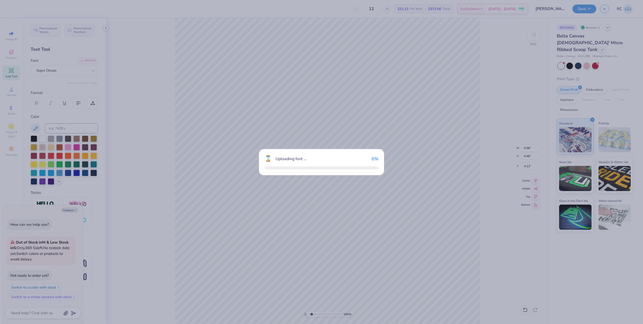
type input "1.64913377760655"
type textarea "x"
type input "1.64913377760655"
type textarea "x"
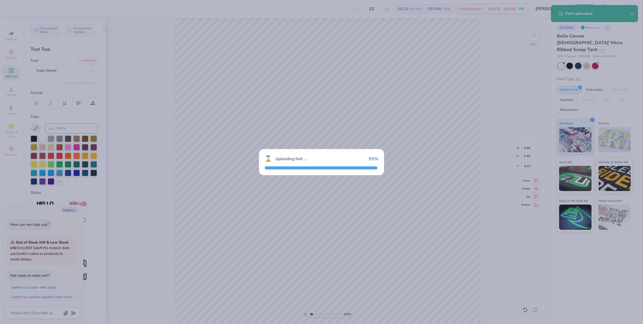
type input "1.64913377760655"
type textarea "x"
type input "1.64913377760655"
type textarea "x"
type input "1.64913377760655"
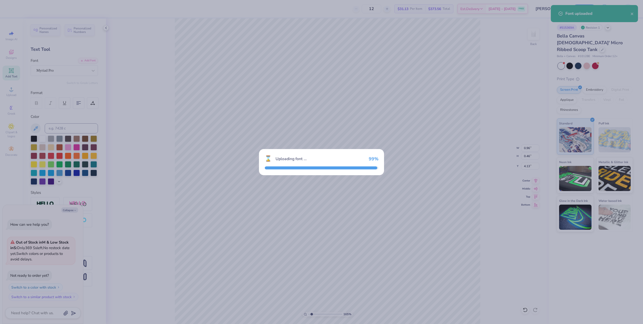
type textarea "x"
type input "1.64913377760655"
type textarea "x"
type input "0.82"
type input "0.44"
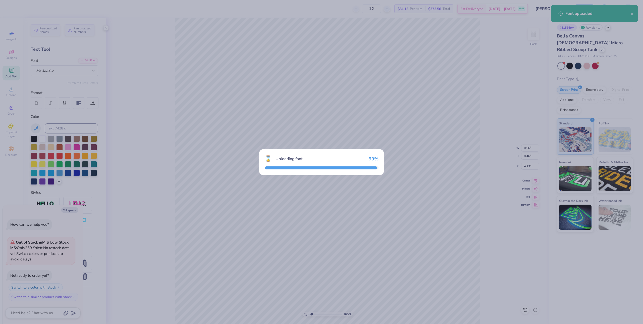
type input "4.19"
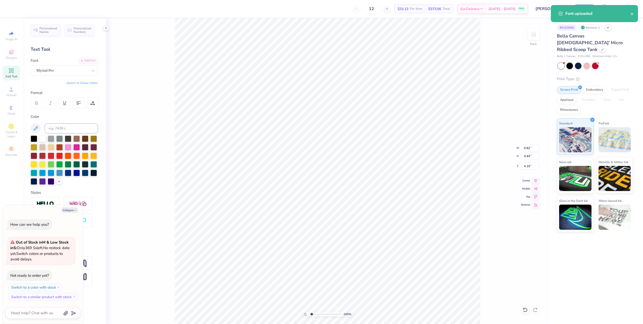
type input "1.64913377760655"
type textarea "x"
type input "2.80"
type input "0.28"
type input "6.70"
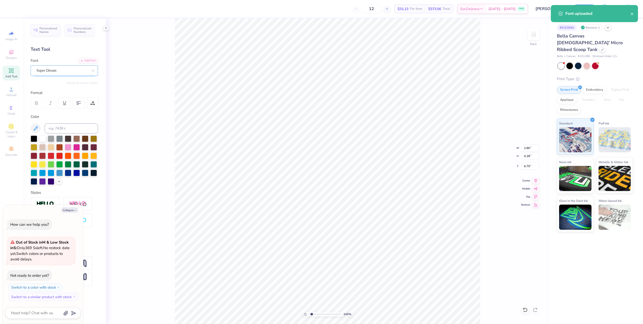
click at [51, 71] on div "Super Dream" at bounding box center [62, 71] width 53 height 8
type input "1.64913377760655"
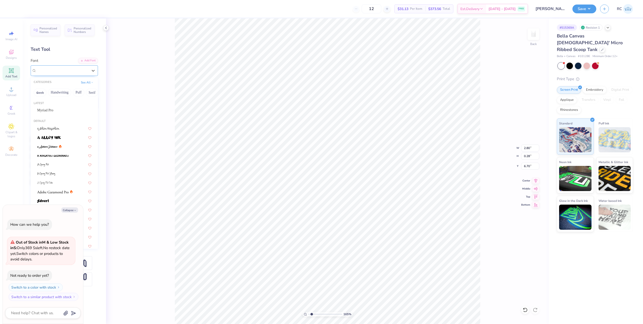
type textarea "x"
type input "1.64913377760655"
type textarea "x"
click at [89, 61] on div "Add Font" at bounding box center [88, 60] width 20 height 6
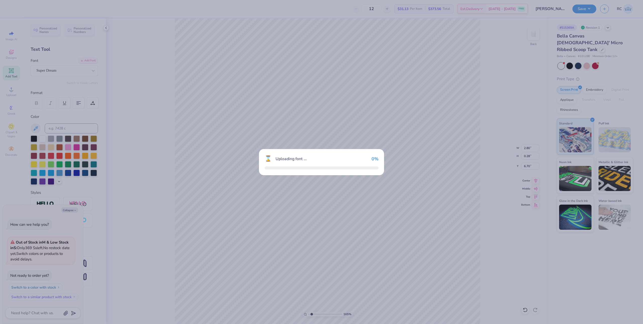
type input "1.64913377760655"
type textarea "x"
type input "1.64913377760655"
type textarea "x"
type input "1.64913377760655"
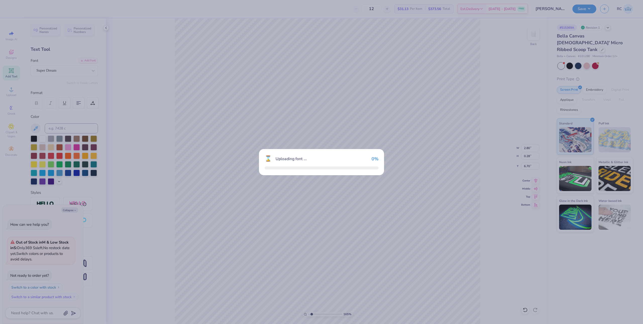
type textarea "x"
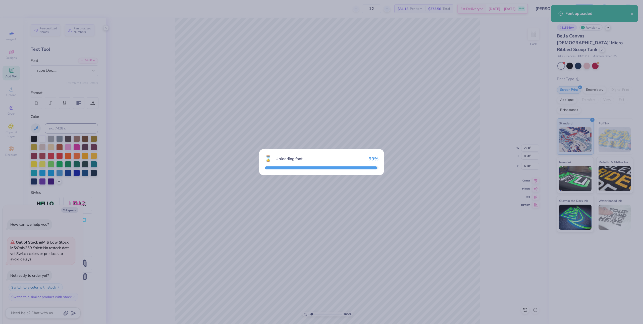
type input "1.64913377760655"
type textarea "x"
type input "1.64913377760655"
type textarea "x"
type input "1.64913377760655"
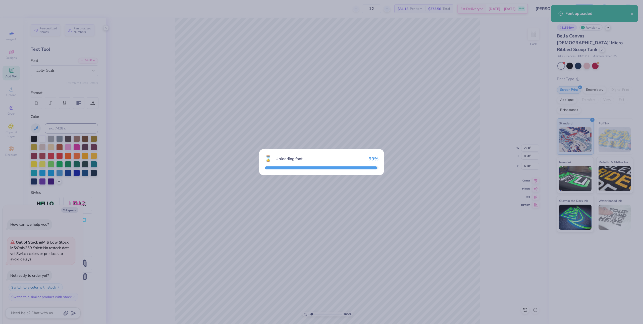
type textarea "x"
type input "1.64913377760655"
type textarea "x"
type input "3.14"
type input "0.40"
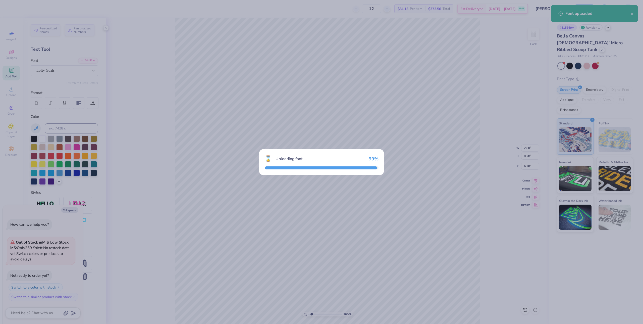
type input "6.66"
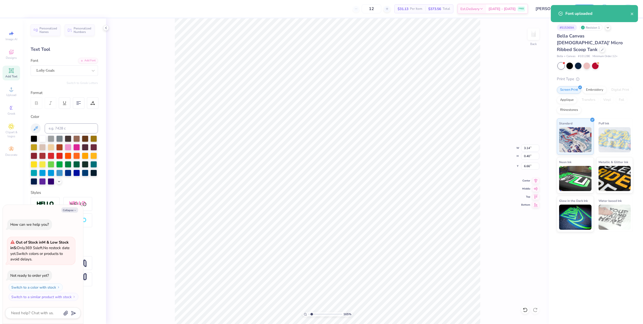
type input "1.64913377760655"
type textarea "x"
type input "1.64913377760655"
type textarea "x"
click at [51, 69] on div "Super Dream" at bounding box center [62, 71] width 53 height 8
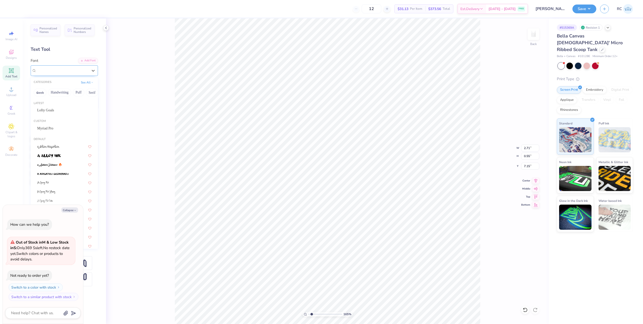
type input "1.64913377760655"
type textarea "x"
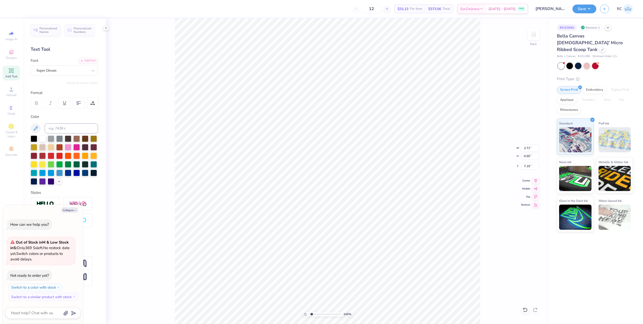
click at [91, 57] on div "Personalized Names Personalized Numbers Text Tool Add Font Font Super Dream Swi…" at bounding box center [64, 171] width 83 height 306
type input "1.64913377760655"
type textarea "x"
click at [91, 59] on div "Add Font" at bounding box center [88, 60] width 20 height 6
type input "1.64913377760655"
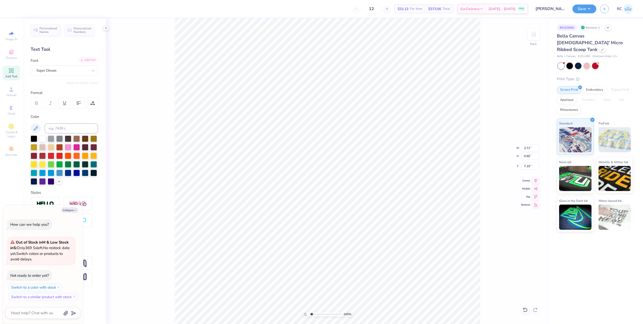
type textarea "x"
type input "1.64913377760655"
type textarea "x"
type input "8.88"
type input "4.39"
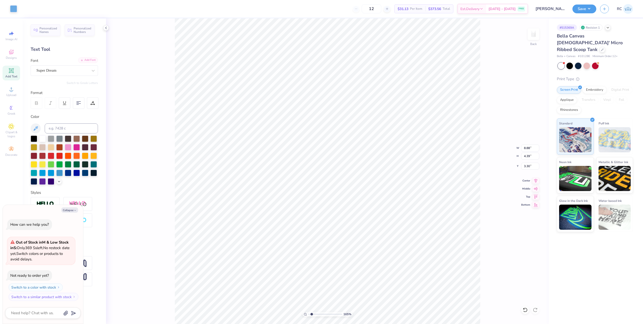
type input "3.30"
type input "1.64913377760655"
type textarea "x"
click at [11, 90] on circle at bounding box center [11, 90] width 3 height 3
type input "1.64913377760655"
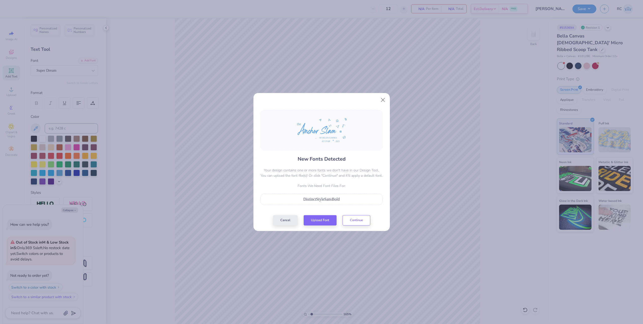
type textarea "x"
click at [318, 221] on button "Upload Font" at bounding box center [320, 219] width 33 height 10
type input "1.64913377760655"
type textarea "x"
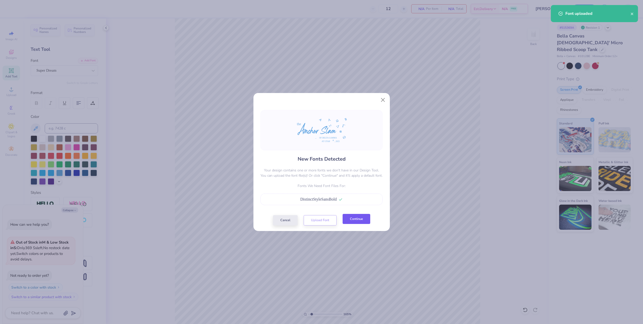
click at [355, 221] on button "Continue" at bounding box center [357, 219] width 28 height 10
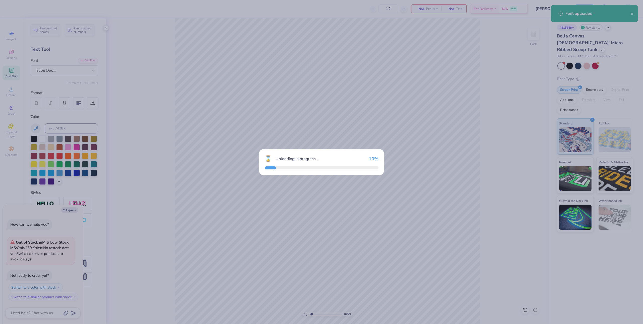
type input "1.64913377760655"
type textarea "x"
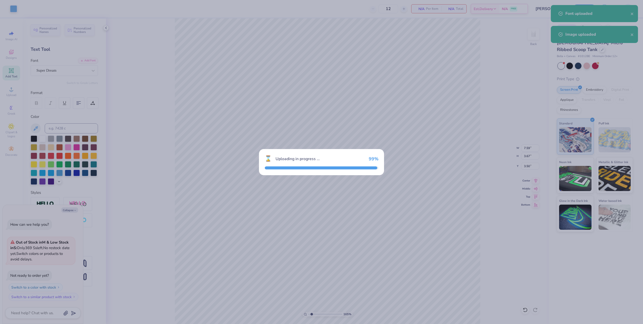
type input "1.64913377760655"
type textarea "x"
type input "1.64913377760655"
type textarea "x"
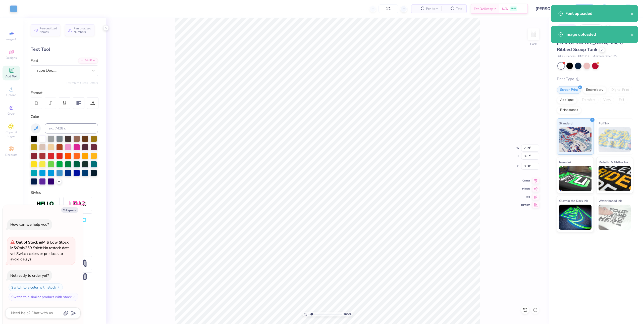
type input "1.64913377760655"
type textarea "x"
type input "1.64913377760655"
type textarea "x"
type input "1.64913377760655"
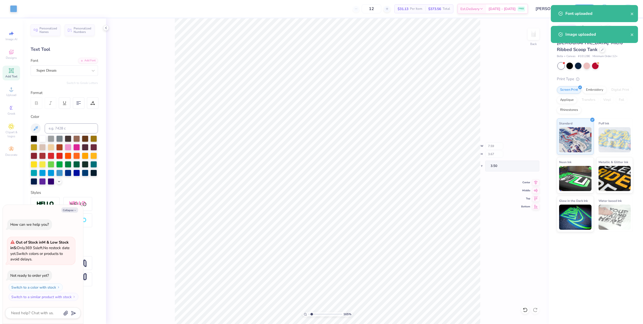
type textarea "x"
click at [528, 151] on input "7.59" at bounding box center [531, 148] width 18 height 7
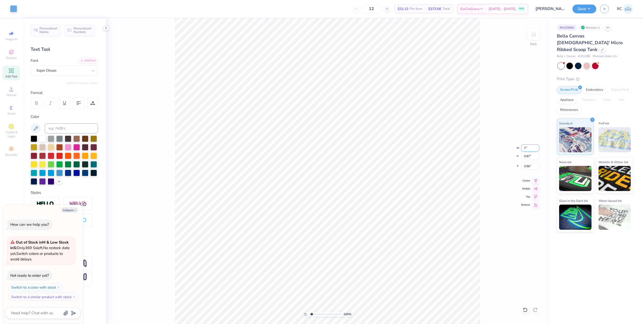
type input "7"
type input "1.64913377760655"
type textarea "x"
type input "7.00"
type input "3.39"
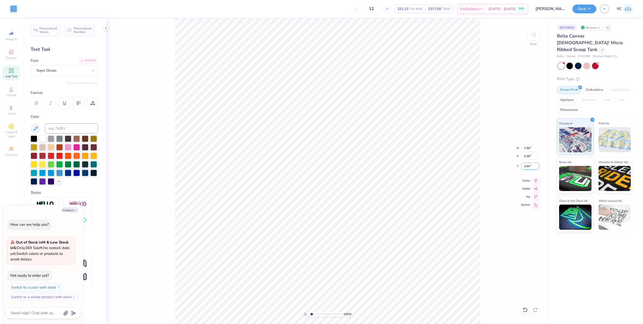
click at [535, 167] on input "3.64" at bounding box center [531, 166] width 18 height 7
type input "2"
type input "1.64913377760655"
type textarea "x"
type input "2.00"
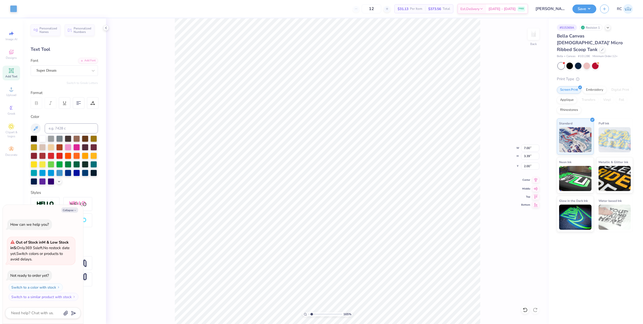
click at [536, 182] on icon at bounding box center [536, 180] width 7 height 6
type input "1.64913377760655"
type textarea "x"
type input "1.64913377760655"
type textarea "x"
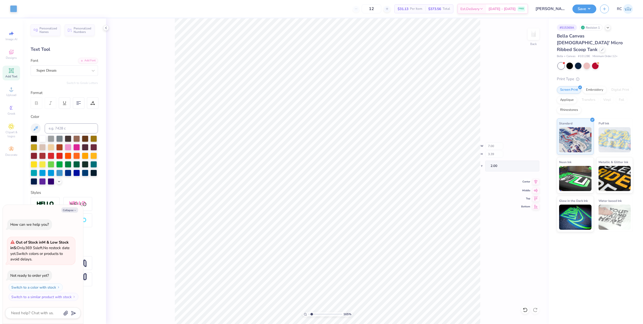
type input "1.64913377760655"
type textarea "x"
type input "1.64913377760655"
type textarea "x"
type input "1.64913377760655"
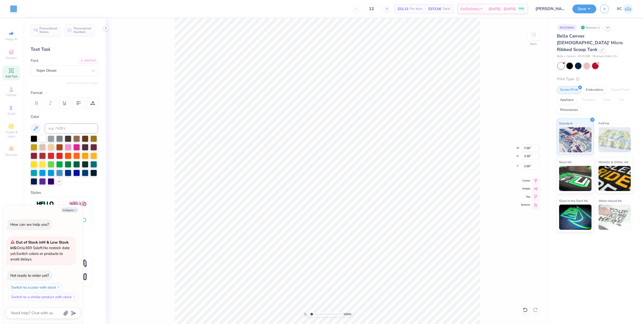
type textarea "x"
type input "1.64913377760655"
type textarea "x"
type input "1.64913377760655"
type textarea "x"
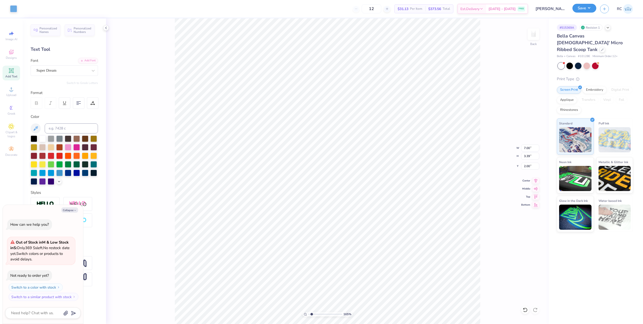
click at [583, 11] on button "Save" at bounding box center [585, 8] width 24 height 9
type input "1.64913377760655"
type textarea "x"
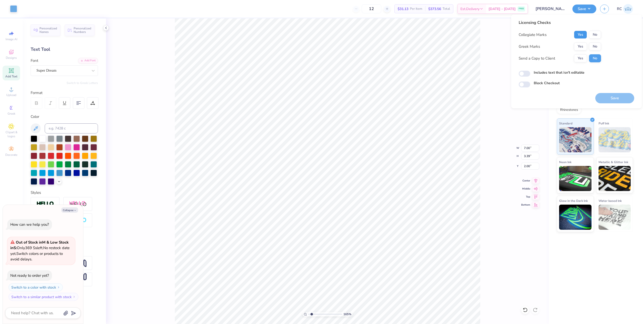
click at [579, 34] on button "Yes" at bounding box center [580, 35] width 13 height 8
click at [584, 49] on button "Yes" at bounding box center [580, 46] width 13 height 8
type input "1.64913377760655"
type textarea "x"
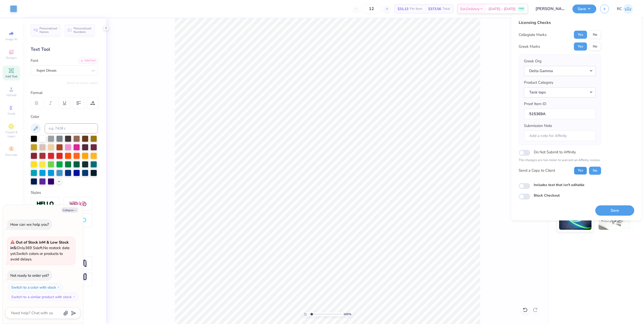
click at [580, 172] on button "Yes" at bounding box center [580, 171] width 13 height 8
type input "1.64913377760655"
type textarea "x"
click at [524, 187] on input "Includes text that isn't editable" at bounding box center [525, 186] width 12 height 6
checkbox input "true"
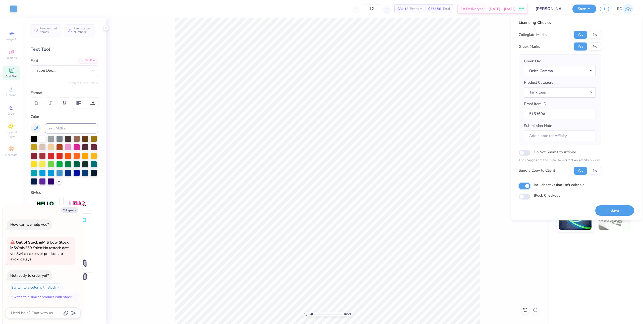
type input "1.64913377760655"
click at [607, 212] on button "Save" at bounding box center [615, 210] width 39 height 10
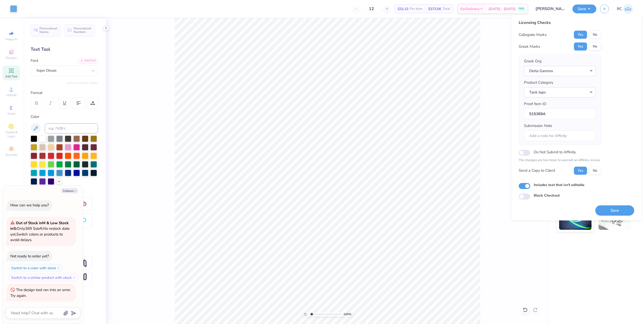
type textarea "x"
type input "1.64913377760655"
click at [614, 209] on button "Save" at bounding box center [615, 210] width 39 height 10
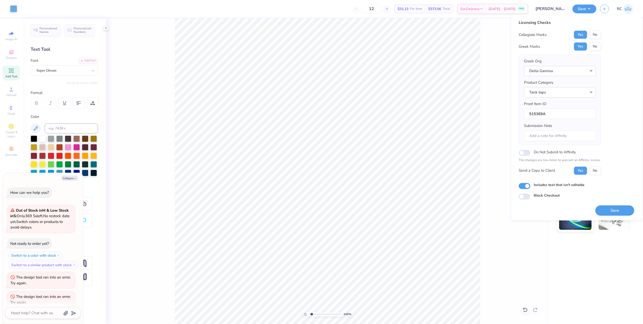
type textarea "x"
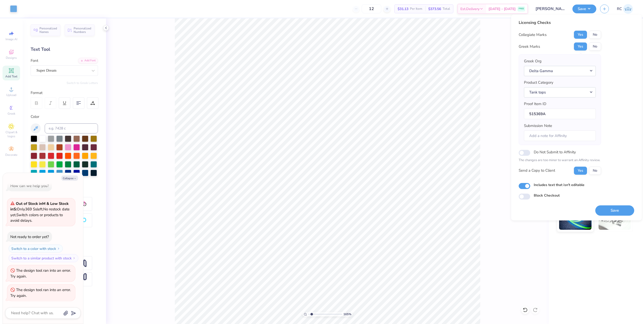
type input "1.64913377760655"
type textarea "x"
click at [151, 170] on div "165 % Back W 7.00 7.00 " H 3.39 3.39 " Y 2.00 2.00 " Center Middle Top Bottom" at bounding box center [327, 171] width 443 height 306
type input "1.64913377760655"
type textarea "x"
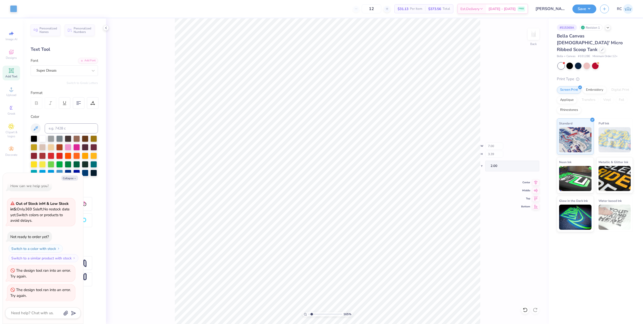
type input "1.64913377760655"
type textarea "x"
type input "1.64913377760655"
type textarea "x"
type input "1.64913377760655"
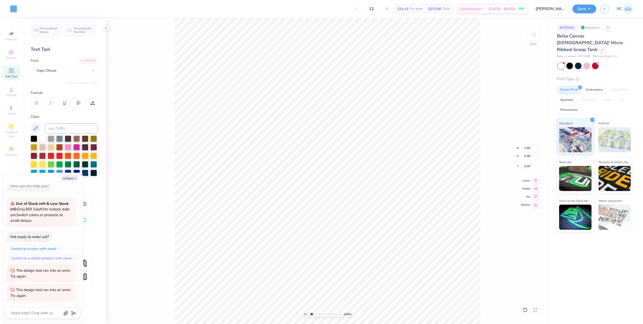
type textarea "x"
click at [11, 91] on circle at bounding box center [11, 90] width 3 height 3
type input "1.64913377760655"
type textarea "x"
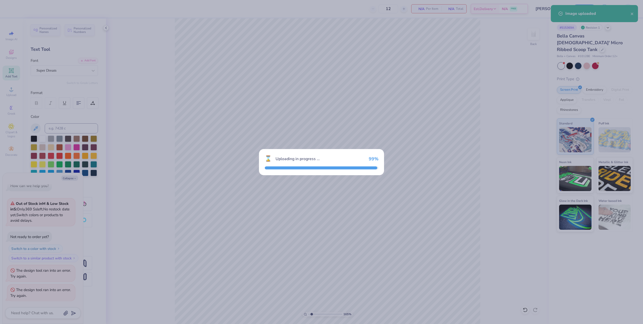
type input "1.64913377760655"
type textarea "x"
type input "1.64913377760655"
type textarea "x"
type input "1.64913377760655"
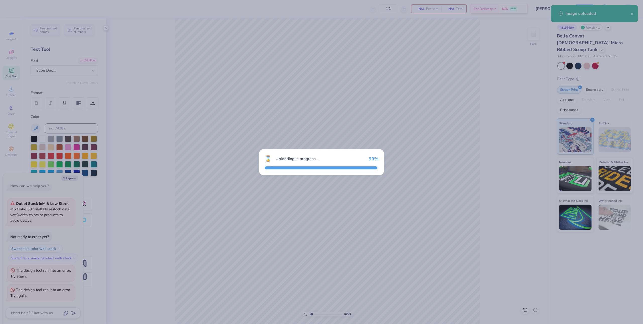
type textarea "x"
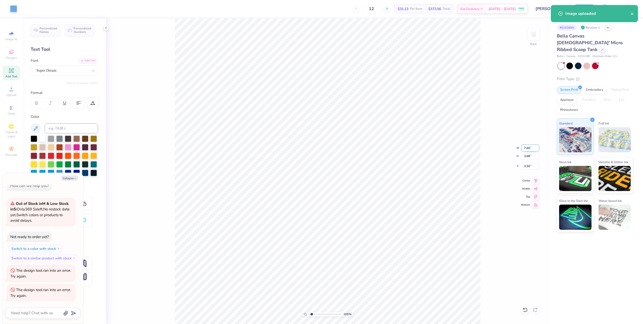
click at [530, 148] on input "7.60" at bounding box center [531, 148] width 18 height 7
type input "7"
type input "1.64913377760655"
type textarea "x"
type input "1.64913377760655"
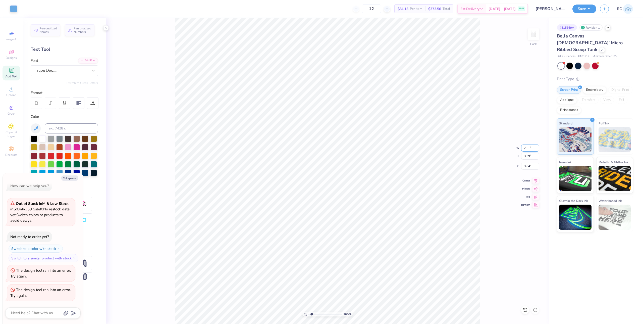
type textarea "x"
type input "7.00"
type input "3.39"
click at [528, 168] on input "3.64" at bounding box center [531, 166] width 18 height 7
type input "2"
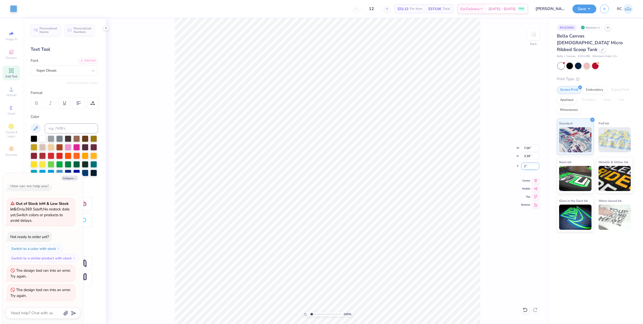
type input "1.64913377760655"
type textarea "x"
type input "1.64913377760655"
type textarea "x"
type input "2.00"
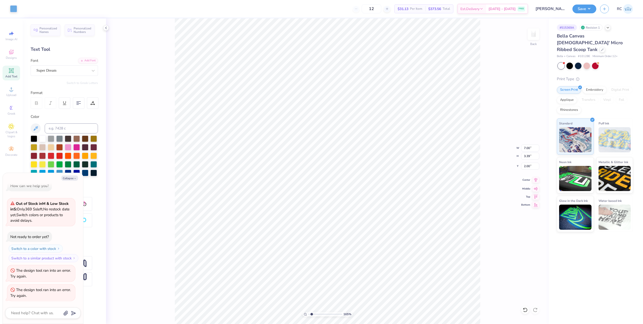
click at [536, 179] on icon at bounding box center [536, 180] width 3 height 4
type input "1.64913377760655"
type textarea "x"
type input "1.64913377760655"
type textarea "x"
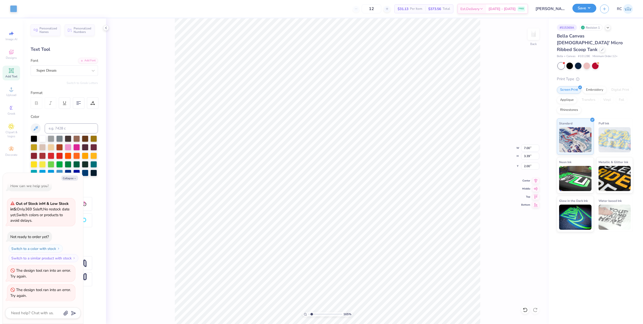
click at [585, 10] on button "Save" at bounding box center [585, 8] width 24 height 9
type input "1.64913377760655"
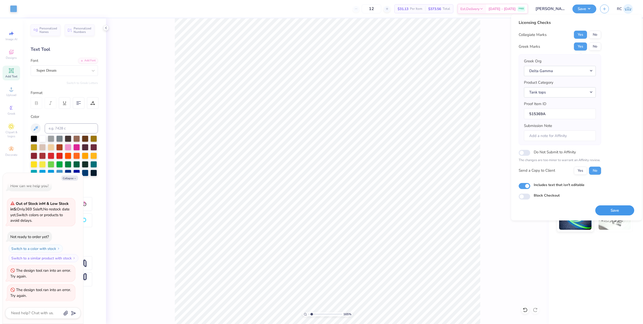
click at [607, 209] on button "Save" at bounding box center [615, 210] width 39 height 10
type textarea "x"
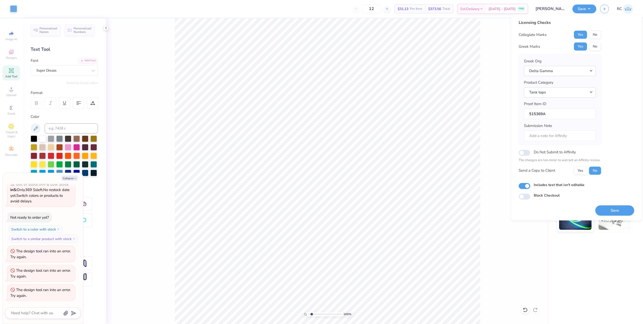
type input "1.64913377760655"
type textarea "x"
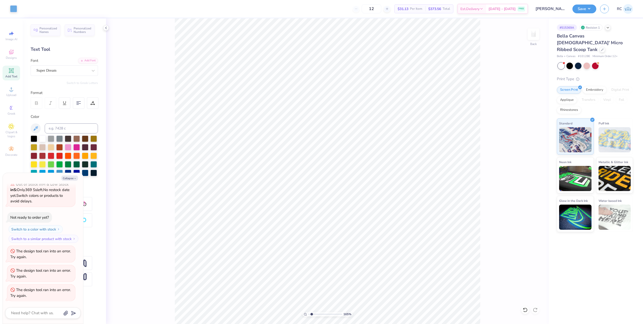
type input "1.64913377760655"
type textarea "x"
type input "1.64913377760655"
type textarea "x"
type input "1.64913377760655"
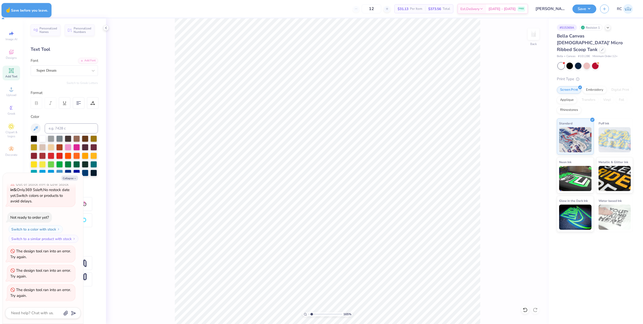
type textarea "x"
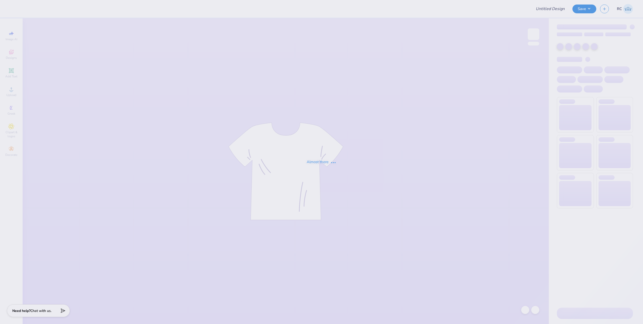
type input "[PERSON_NAME] A/S"
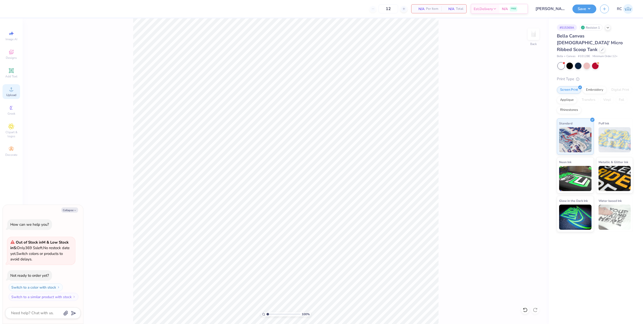
click at [10, 89] on icon at bounding box center [11, 89] width 6 height 6
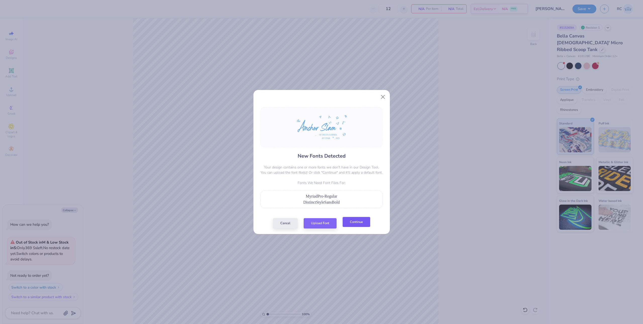
click at [355, 224] on button "Continue" at bounding box center [357, 222] width 28 height 10
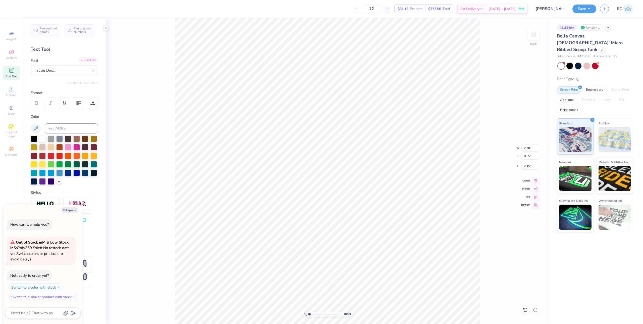
click at [86, 61] on div "Add Font" at bounding box center [88, 60] width 20 height 6
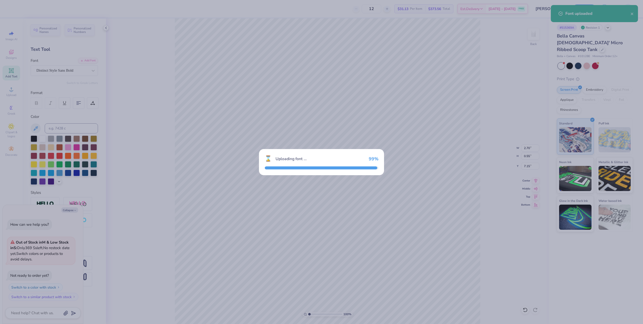
type textarea "x"
type input "8.95"
type input "0.82"
type input "7.01"
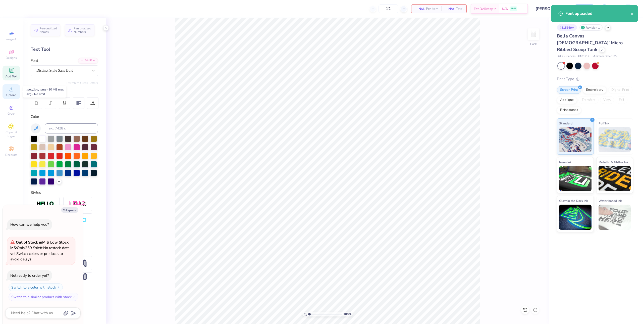
click at [10, 93] on span "Upload" at bounding box center [11, 95] width 10 height 4
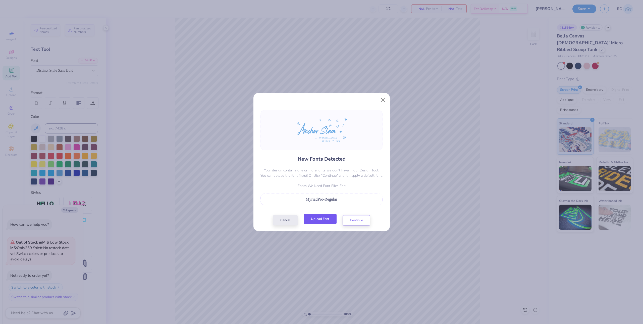
click at [325, 219] on button "Upload Font" at bounding box center [320, 219] width 33 height 10
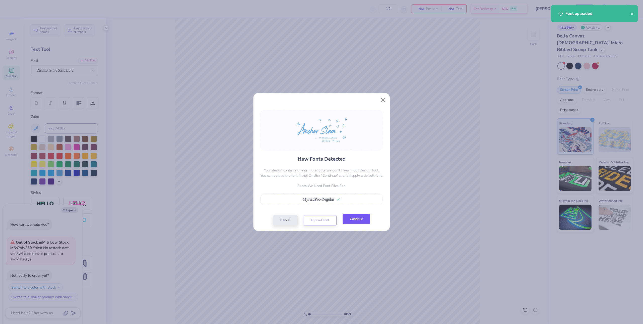
click at [356, 221] on button "Continue" at bounding box center [357, 219] width 28 height 10
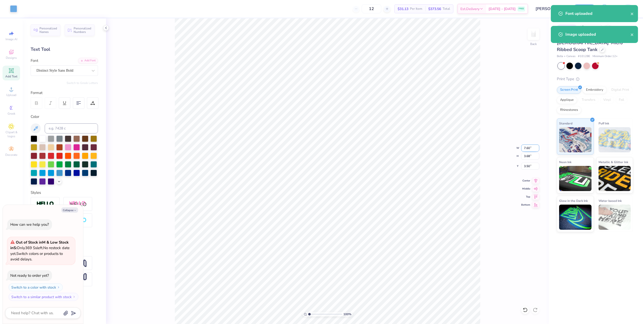
click at [532, 148] on input "7.60" at bounding box center [531, 148] width 18 height 7
click at [536, 179] on icon at bounding box center [536, 180] width 7 height 6
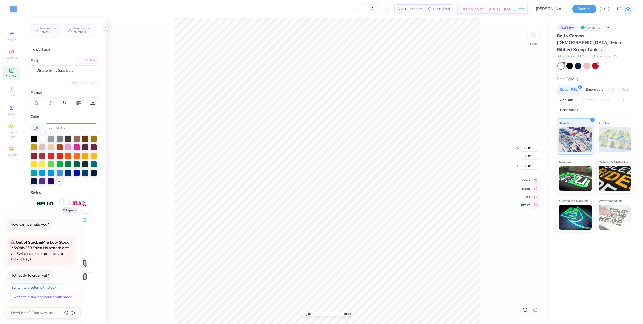
click at [531, 144] on div "100 % Back W 7.60 7.60 " H 3.68 3.68 " Y 3.50 3.50 " Center Middle Top Bottom" at bounding box center [327, 171] width 443 height 306
click at [531, 147] on div "100 % Back W 7.60 H 3.68 Y 3.50 Center Middle Top Bottom" at bounding box center [327, 171] width 443 height 306
type textarea "x"
click at [530, 148] on input "7.60" at bounding box center [531, 148] width 18 height 7
type input "7"
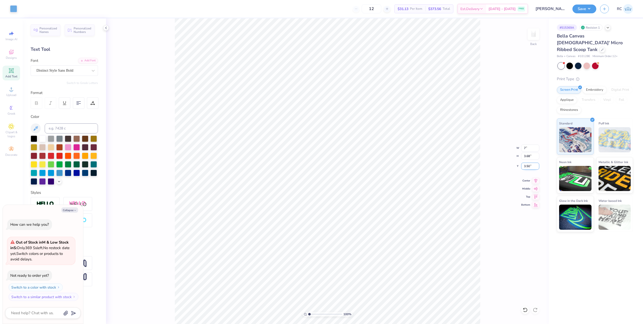
click at [532, 165] on input "3.50" at bounding box center [531, 166] width 18 height 7
type textarea "x"
type input "7.00"
type input "3.39"
type input "3"
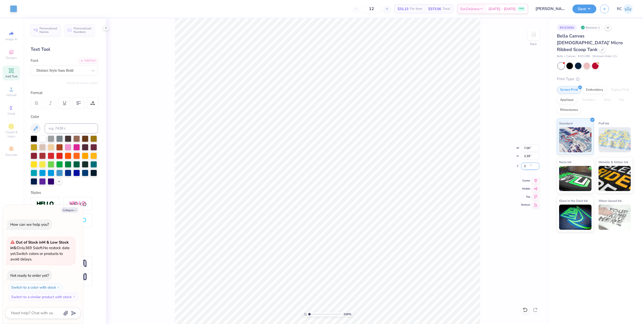
type textarea "x"
click at [532, 166] on input "3.00" at bounding box center [531, 166] width 18 height 7
type input "2"
type textarea "x"
type input "2.00"
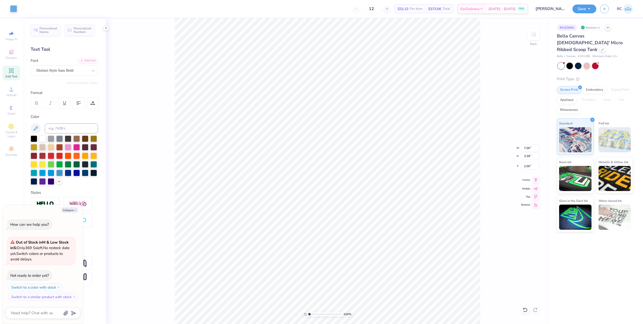
click at [538, 178] on icon at bounding box center [536, 180] width 7 height 6
click at [538, 179] on icon at bounding box center [536, 180] width 7 height 6
type textarea "x"
type input "7.39645378545819"
type textarea "x"
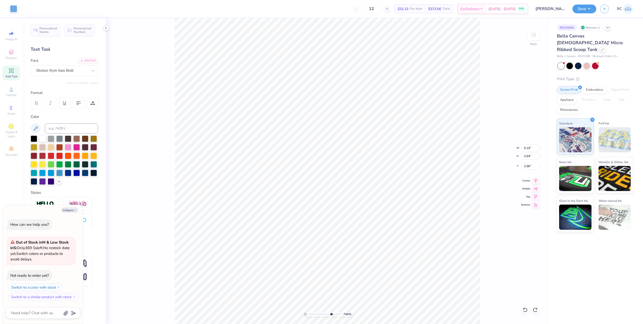
type input "2.78"
type input "0.28"
type input "5.11"
type textarea "x"
type input "0.18"
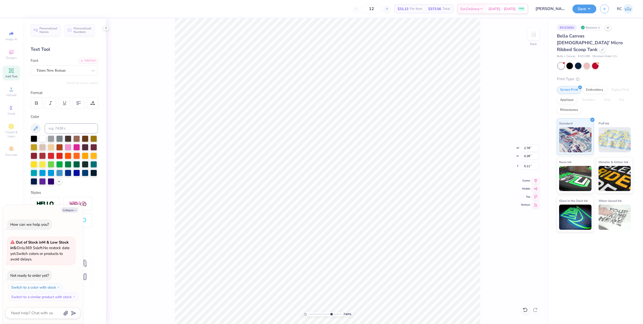
type input "0.17"
type input "5.04"
type textarea "x"
type input "2.78"
type input "0.28"
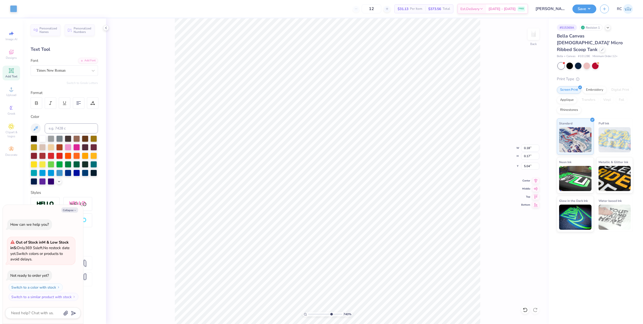
type input "5.11"
type textarea "x"
type input "0.18"
type input "0.17"
type input "5.04"
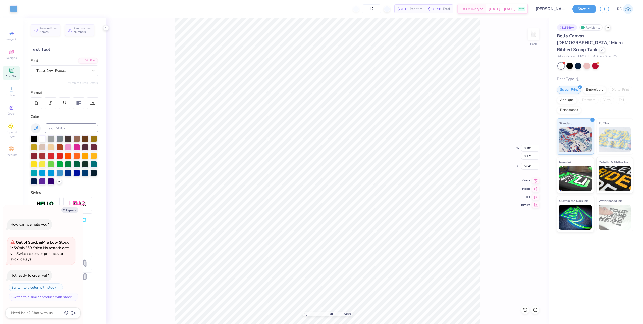
type textarea "x"
type input "5.05"
type textarea "x"
type input "1.10522621487156"
type textarea "x"
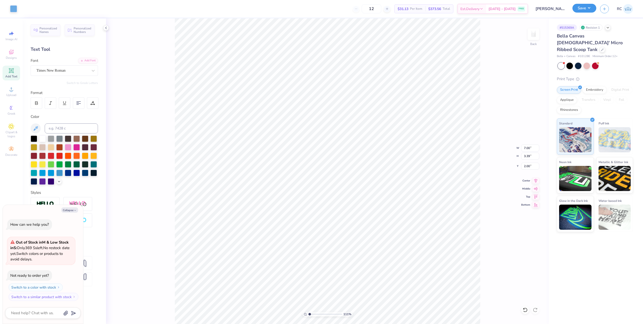
click at [591, 7] on button "Save" at bounding box center [585, 8] width 24 height 9
type input "1.10522621487156"
type textarea "x"
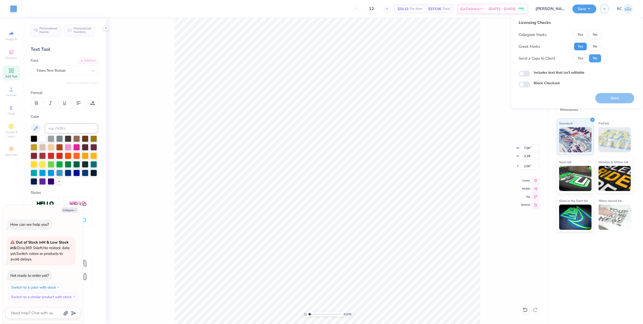
click at [582, 48] on button "Yes" at bounding box center [580, 46] width 13 height 8
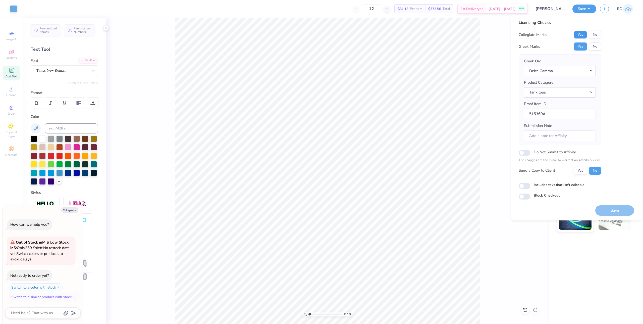
click at [581, 35] on button "Yes" at bounding box center [580, 35] width 13 height 8
type input "1.10522621487156"
type textarea "x"
click at [581, 171] on button "Yes" at bounding box center [580, 171] width 13 height 8
type input "1.10522621487156"
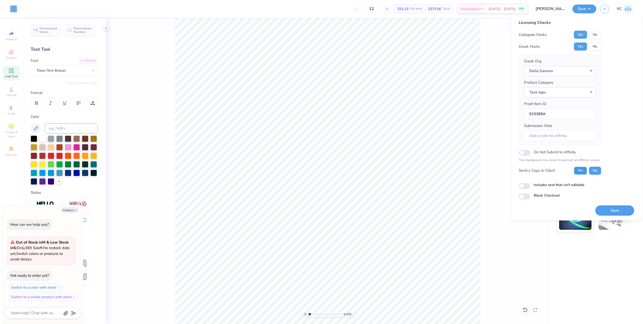
type textarea "x"
click at [525, 184] on input "Includes text that isn't editable" at bounding box center [525, 186] width 12 height 6
checkbox input "true"
type input "1.10522621487156"
click at [612, 210] on button "Save" at bounding box center [615, 210] width 39 height 10
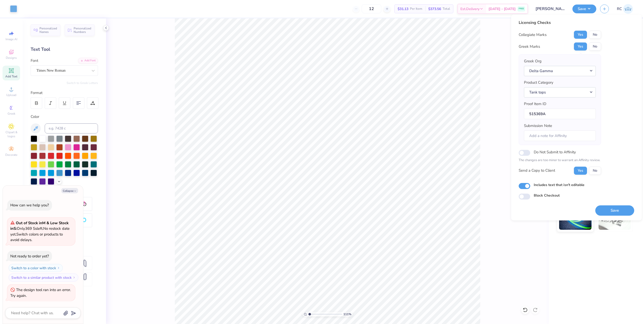
type textarea "x"
type input "1.10522621487156"
type textarea "x"
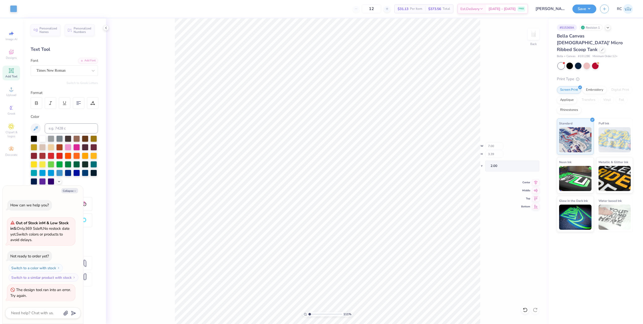
type input "1.10522621487156"
type textarea "x"
type input "1.10522621487156"
type textarea "x"
type input "1.10522621487156"
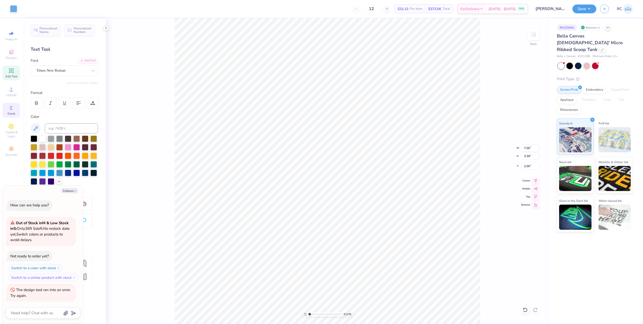
type textarea "x"
click at [10, 92] on icon at bounding box center [11, 89] width 6 height 6
type input "1.10522621487156"
type textarea "x"
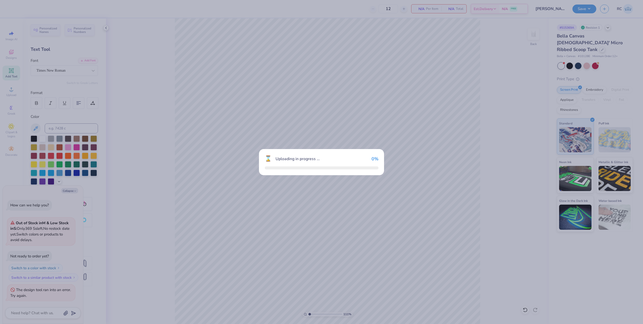
type input "1.10522621487156"
type textarea "x"
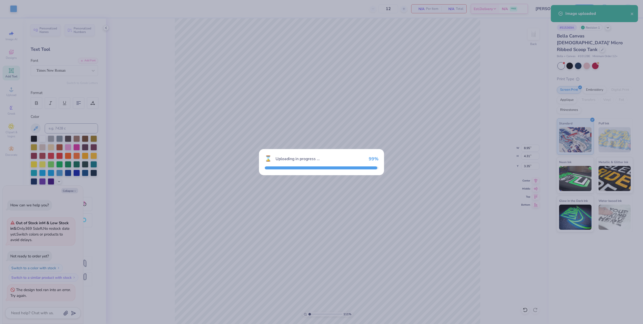
type input "1.10522621487156"
type textarea "x"
type input "1.10522621487156"
type textarea "x"
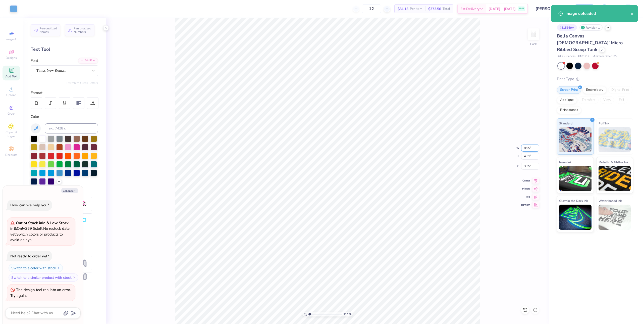
click at [534, 148] on input "8.95" at bounding box center [531, 148] width 18 height 7
type input "7"
type input "1.10522621487156"
type textarea "x"
type input "7.00"
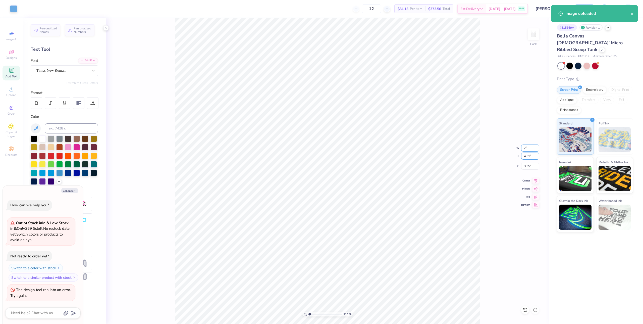
type input "3.37"
type input "2"
type input "1.10522621487156"
type textarea "x"
type input "2.00"
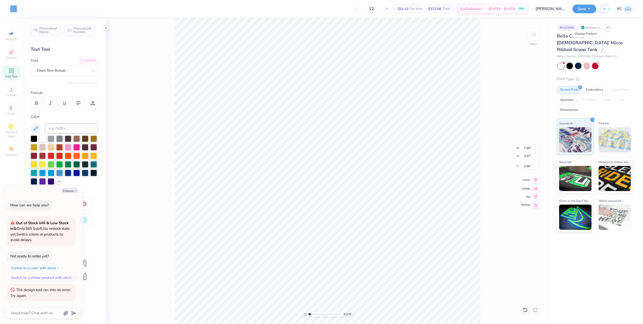
click at [535, 181] on icon at bounding box center [536, 180] width 7 height 6
click at [536, 182] on icon at bounding box center [536, 180] width 3 height 4
type input "1.10522621487156"
type textarea "x"
type input "1.10522621487156"
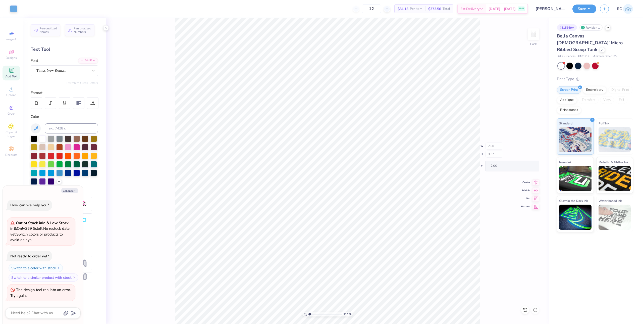
type textarea "x"
type input "1.10522621487156"
type textarea "x"
type input "1"
click at [594, 8] on button "Save" at bounding box center [585, 8] width 24 height 9
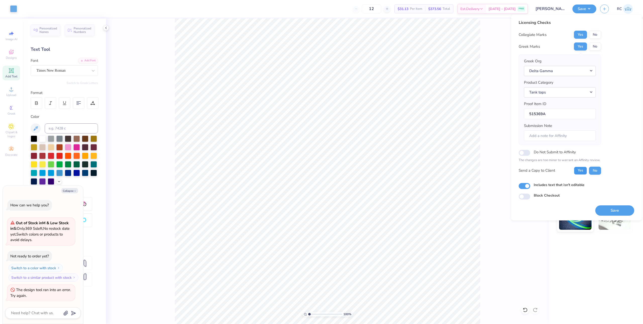
click at [583, 173] on button "Yes" at bounding box center [580, 171] width 13 height 8
click at [614, 211] on button "Save" at bounding box center [615, 210] width 39 height 10
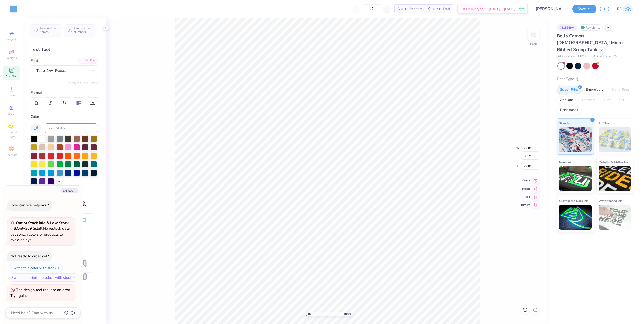
type textarea "x"
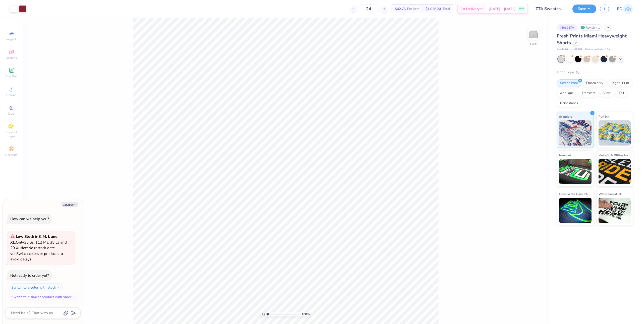
type textarea "x"
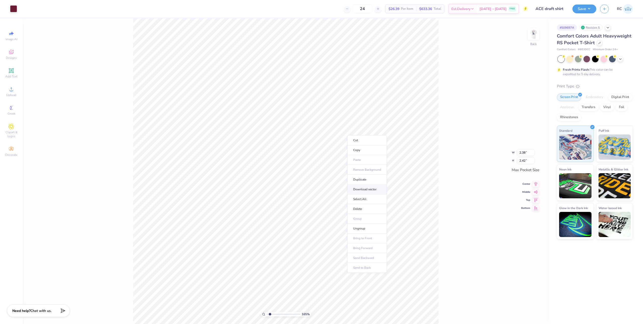
click at [372, 190] on li "Download vector" at bounding box center [367, 189] width 39 height 10
type input "1.64913377760655"
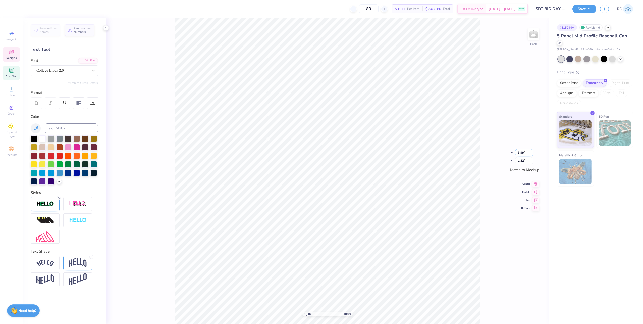
click at [527, 154] on input "3.99" at bounding box center [525, 152] width 18 height 7
type input "5.00"
type input "1.65"
click at [36, 128] on icon at bounding box center [36, 128] width 4 height 4
click at [174, 220] on div "100 % Back W 5.00 5.00 " H 1.65 1.65 " Match to [GEOGRAPHIC_DATA] Middle Top Bo…" at bounding box center [327, 171] width 443 height 306
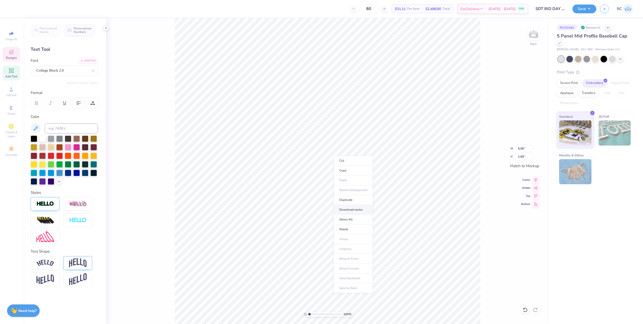
click at [359, 210] on li "Download vector" at bounding box center [353, 210] width 39 height 10
click at [169, 190] on div "100 % Back W 5.00 5.00 " H 1.65 1.65 " Match to [GEOGRAPHIC_DATA] Middle Top Bo…" at bounding box center [327, 171] width 443 height 306
click at [62, 131] on input at bounding box center [71, 128] width 53 height 10
type input "425"
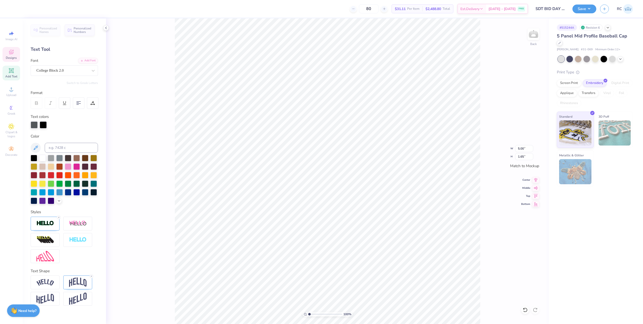
click at [156, 144] on div "100 % Back W 5.00 5.00 " H 1.65 1.65 " Match to [GEOGRAPHIC_DATA] Middle Top Bo…" at bounding box center [327, 171] width 443 height 306
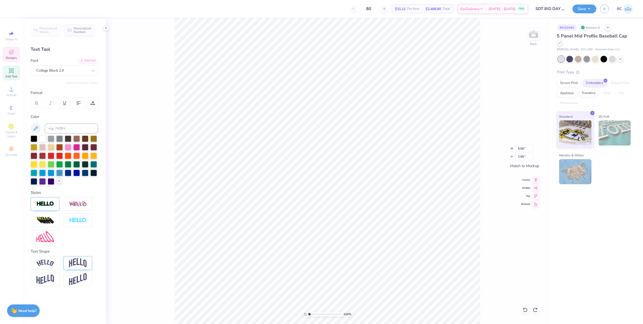
click at [60, 182] on icon at bounding box center [59, 181] width 4 height 4
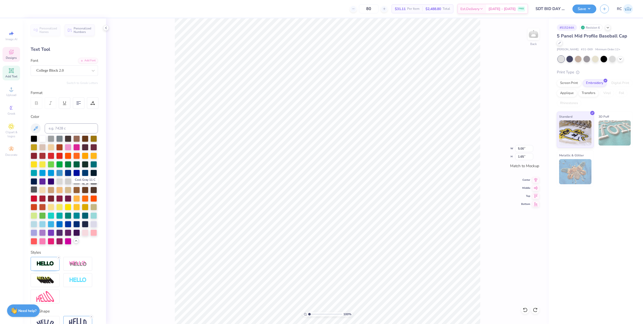
click at [37, 188] on div at bounding box center [34, 189] width 7 height 7
click at [64, 129] on input at bounding box center [71, 128] width 53 height 10
type input "425"
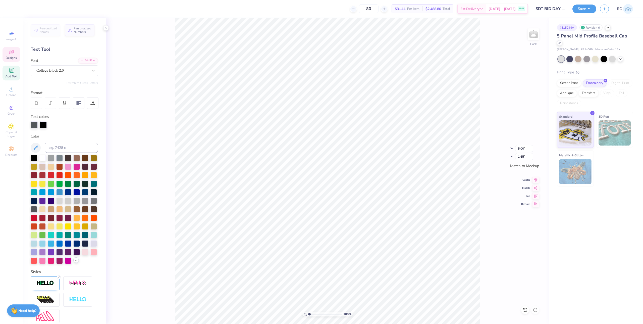
click at [130, 161] on div "100 % Back W 5.00 5.00 " H 1.65 1.65 " Match to [GEOGRAPHIC_DATA] Middle Top Bo…" at bounding box center [327, 171] width 443 height 306
click at [43, 127] on div at bounding box center [43, 124] width 7 height 7
click at [61, 149] on input at bounding box center [71, 148] width 53 height 10
type input "425"
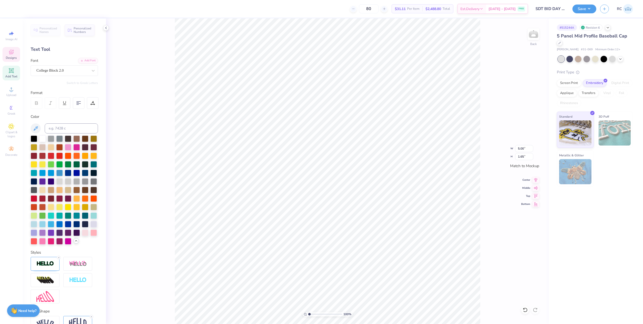
click at [118, 163] on div "100 % Back W 5.00 5.00 " H 1.65 1.65 " Match to [GEOGRAPHIC_DATA] Middle Top Bo…" at bounding box center [327, 171] width 443 height 306
type input "1"
click at [537, 182] on div "100 % Back W 5.00 5.00 " H 1.65 1.65 " Match to [GEOGRAPHIC_DATA] Middle Top Bo…" at bounding box center [327, 171] width 443 height 306
click at [15, 95] on span "Upload" at bounding box center [11, 95] width 10 height 4
click at [16, 93] on div "Upload" at bounding box center [12, 91] width 18 height 15
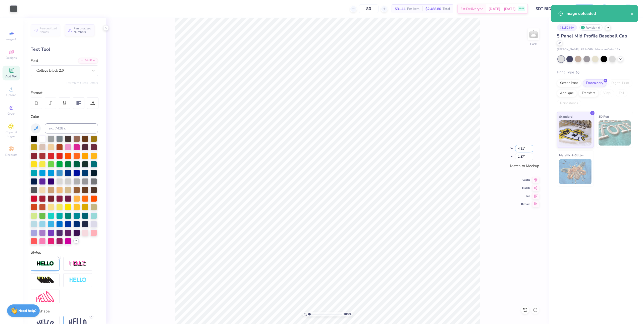
click at [530, 148] on input "4.21" at bounding box center [525, 148] width 18 height 7
type input "5.00"
type input "1.63"
type input "5.01"
type input "1.65"
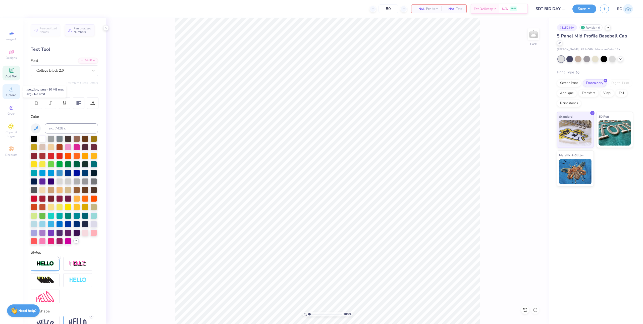
click at [14, 94] on span "Upload" at bounding box center [11, 95] width 10 height 4
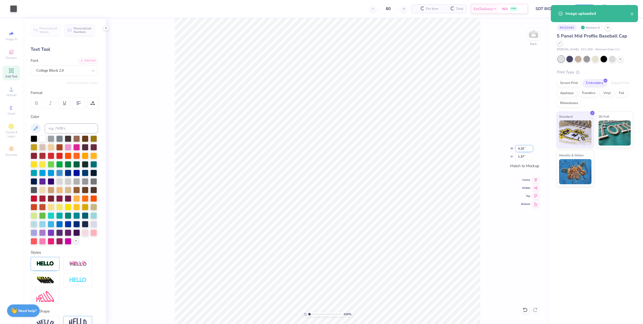
click at [522, 148] on input "4.20" at bounding box center [525, 148] width 18 height 7
type input "5.00"
type input "1.63"
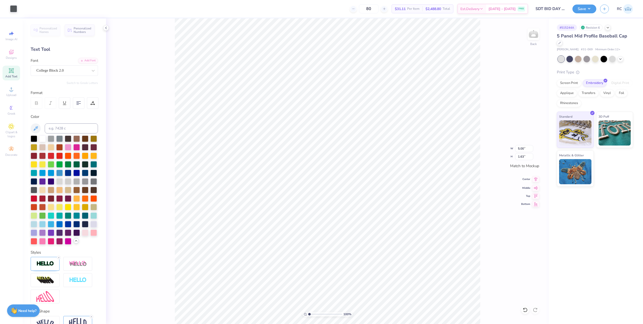
click at [537, 180] on icon at bounding box center [536, 179] width 7 height 6
click at [538, 196] on icon at bounding box center [536, 195] width 7 height 6
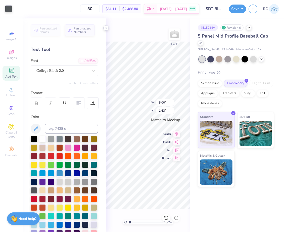
click at [106, 25] on div at bounding box center [106, 28] width 6 height 6
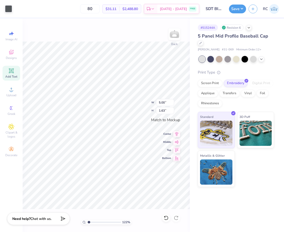
type input "1.22152498603933"
type input "4.31"
type input "1.41"
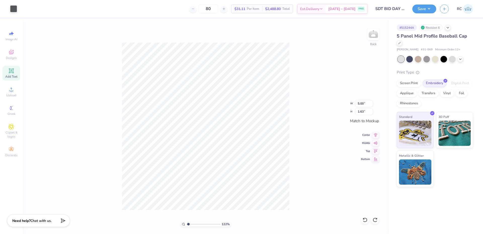
type input "1"
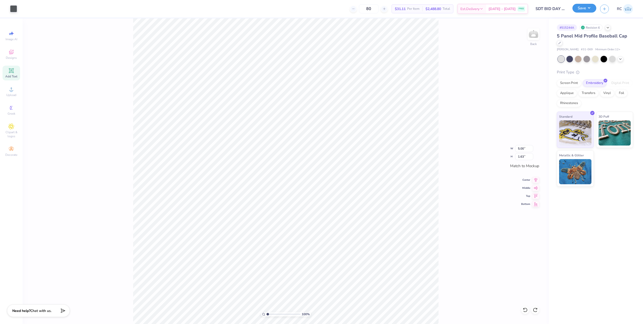
click at [589, 10] on button "Save" at bounding box center [585, 8] width 24 height 9
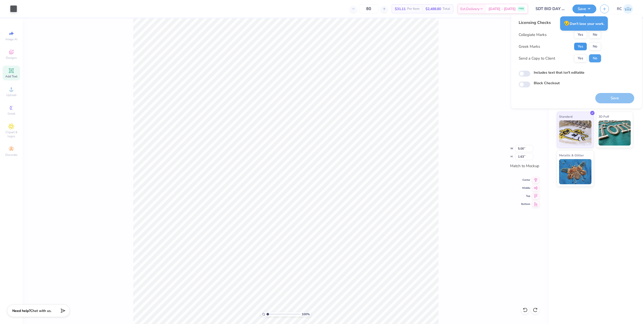
click at [583, 45] on button "Yes" at bounding box center [580, 46] width 13 height 8
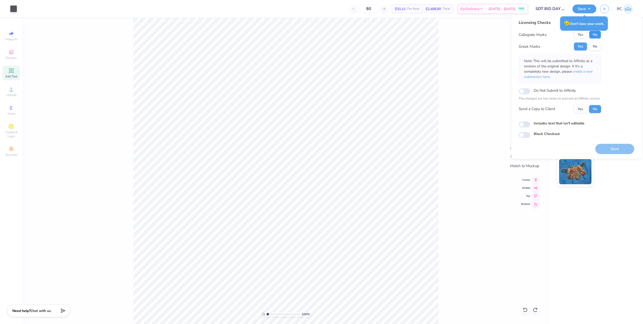
click at [596, 36] on button "No" at bounding box center [595, 35] width 12 height 8
click at [583, 110] on button "Yes" at bounding box center [580, 109] width 13 height 8
click at [528, 125] on input "Includes text that isn't editable" at bounding box center [525, 124] width 12 height 6
checkbox input "true"
click at [609, 150] on button "Save" at bounding box center [615, 149] width 39 height 10
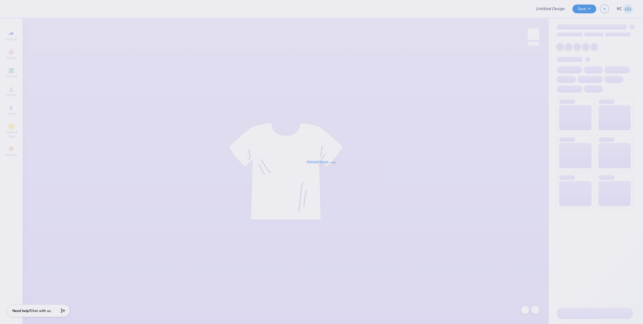
type input "SDT BID DAY hats"
type input "Kappa Sigma Parents Weekend Q-zips"
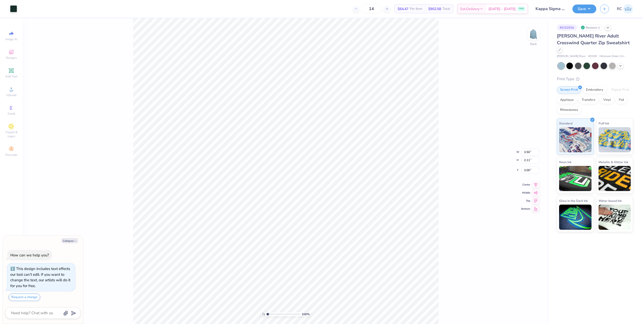
type textarea "x"
type input "2.86"
type textarea "x"
type input "1.10522621487156"
type textarea "x"
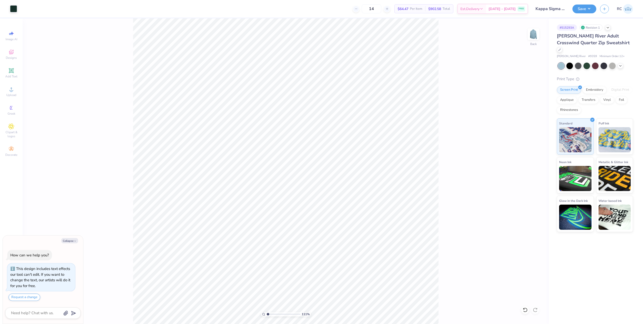
type input "1.10522621487156"
type textarea "x"
type input "3.00581987268404"
type textarea "x"
type input "3.00581987268404"
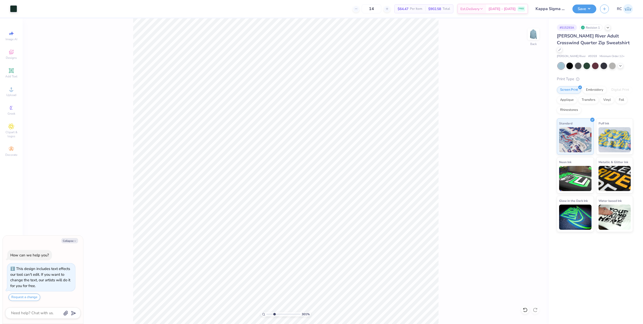
type textarea "x"
type input "3.00581987268404"
type textarea "x"
type input "3.00581987268404"
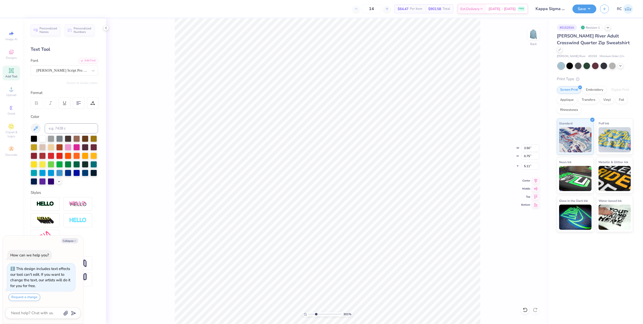
type textarea "x"
type input "3.00581987268404"
type textarea "x"
type input "3.00581987268404"
type textarea "x"
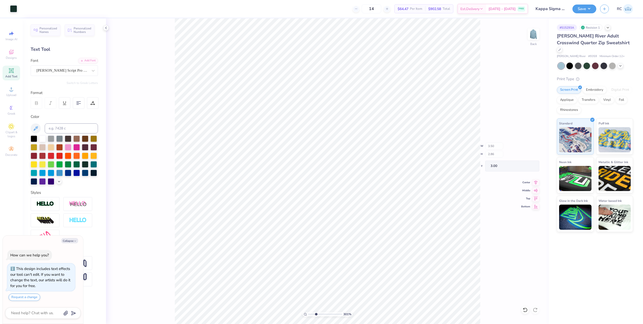
type input "3.00581987268404"
type input "2.86"
type input "3.00"
type textarea "x"
type input "3.00581987268404"
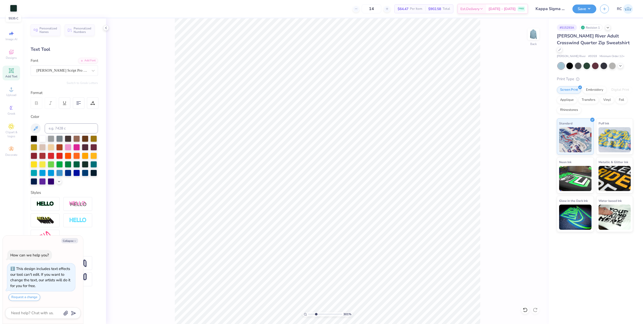
type textarea "x"
type input "3.00581987268404"
type textarea "x"
type input "3.00581987268404"
type textarea "x"
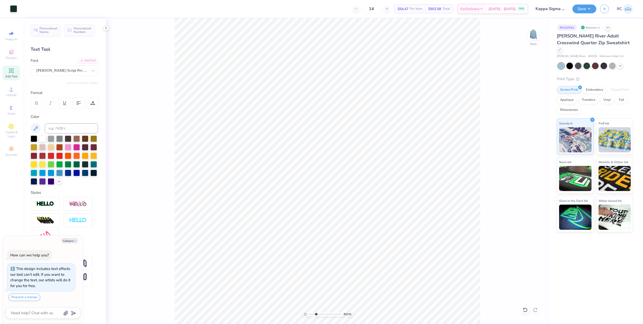
type input "3.00581987268404"
type textarea "x"
type input "2.22643191709162"
type textarea "x"
type input "2.01445811466782"
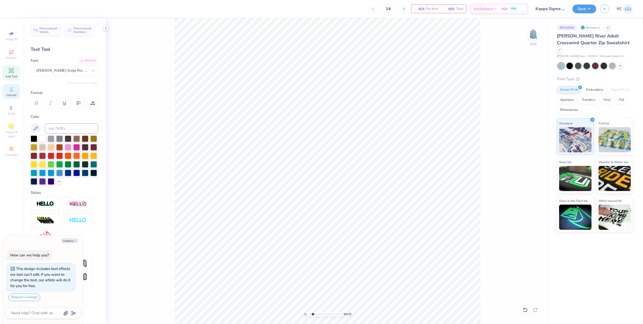
click at [15, 92] on div "Upload" at bounding box center [12, 91] width 18 height 15
click at [11, 91] on icon at bounding box center [12, 89] width 4 height 4
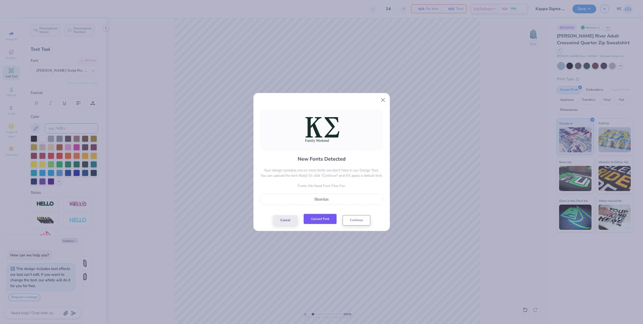
click at [326, 221] on button "Upload Font" at bounding box center [320, 219] width 33 height 10
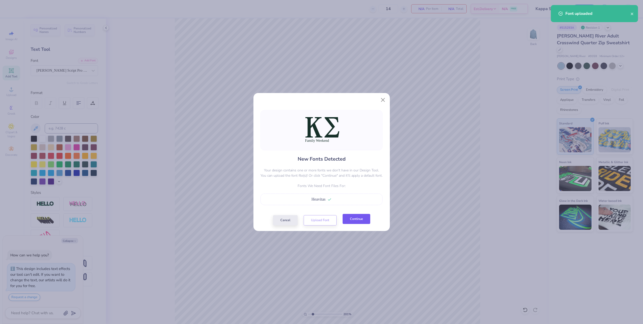
click at [352, 219] on button "Continue" at bounding box center [357, 219] width 28 height 10
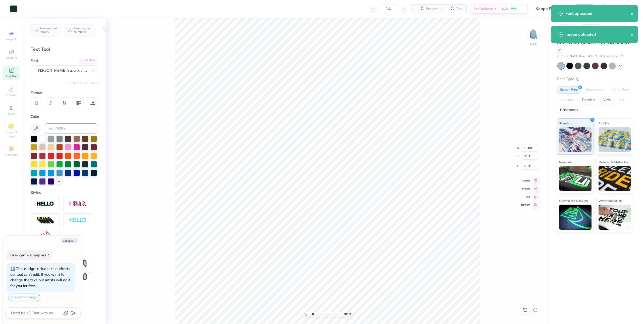
type textarea "x"
type input "1.35006143669128"
type textarea "x"
type input "1.35006143669128"
type textarea "x"
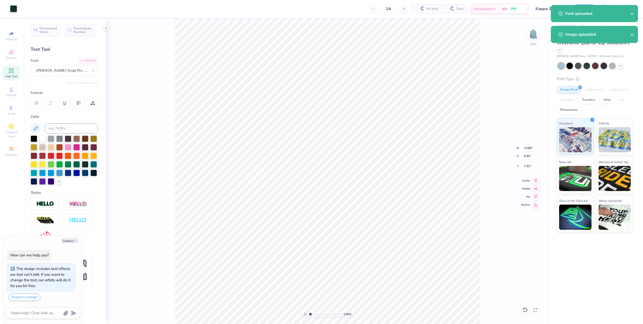
type input "1.35006143669128"
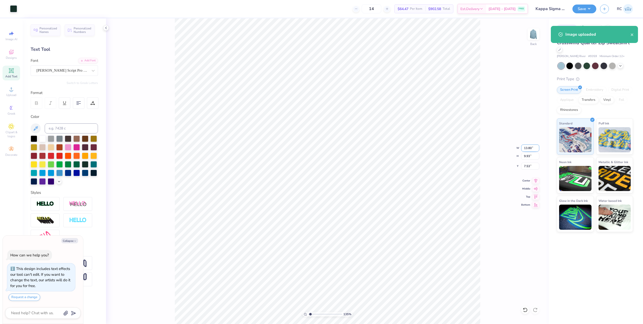
click at [529, 149] on input "13.80" at bounding box center [531, 148] width 18 height 7
type input "3.5"
type textarea "x"
type input "1.35006143669128"
type textarea "x"
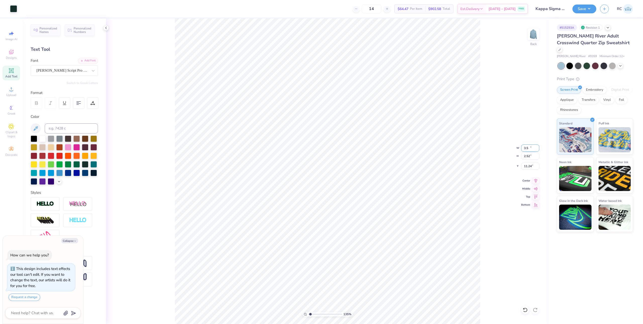
type input "1.35006143669128"
type input "3.50"
type input "2.52"
click at [533, 167] on input "11.24" at bounding box center [531, 166] width 18 height 7
type input "3"
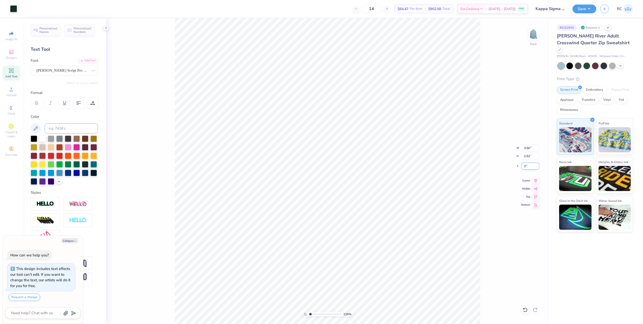
type textarea "x"
type input "1.35006143669128"
type textarea "x"
type input "1.35006143669128"
type input "3.00"
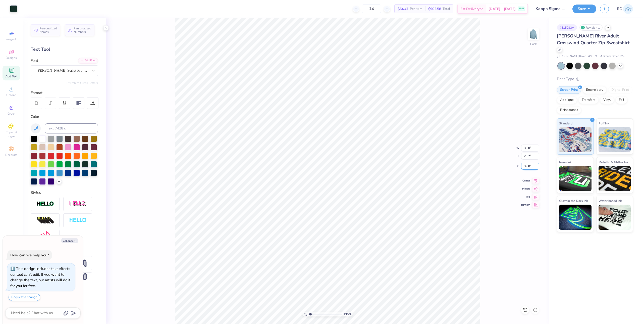
type input "1.49212329151837"
type textarea "x"
type input "1.49212329151837"
type textarea "x"
type input "1.49212329151837"
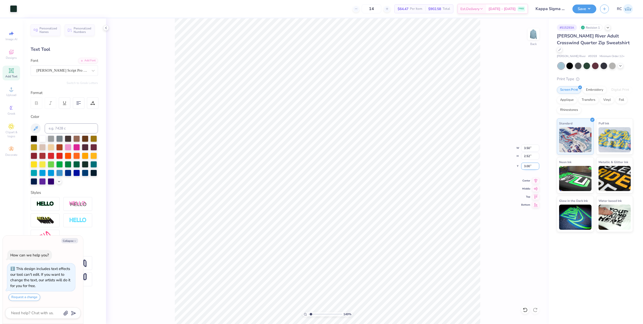
type textarea "x"
type input "1.49212329151837"
type textarea "x"
type input "2.01445811466782"
type textarea "x"
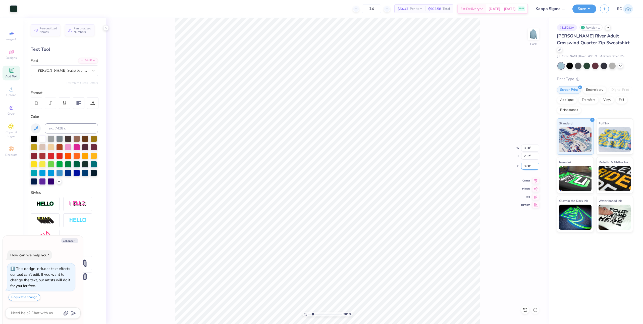
type input "2.01445811466782"
type textarea "x"
type input "1.49212329151837"
type textarea "x"
type input "1.49212329151837"
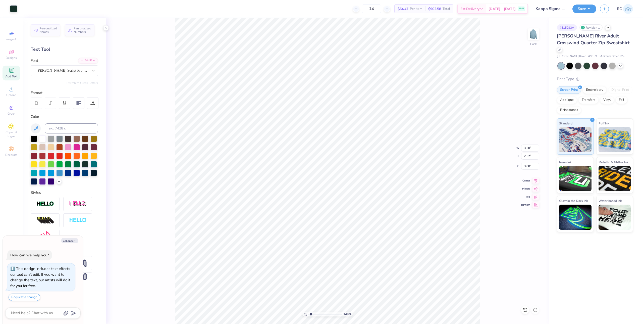
type textarea "x"
type input "1.49212329151837"
type textarea "x"
type input "1.49212329151837"
type textarea "x"
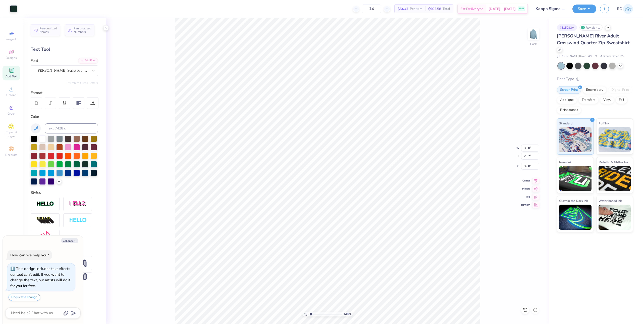
type input "1.49212329151837"
type textarea "x"
type input "1.49212329151837"
click at [590, 9] on button "Save" at bounding box center [585, 8] width 24 height 9
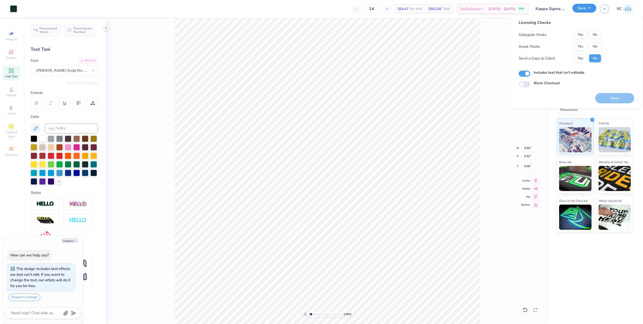
type textarea "x"
type input "1.49212329151837"
click at [586, 48] on button "Yes" at bounding box center [580, 46] width 13 height 8
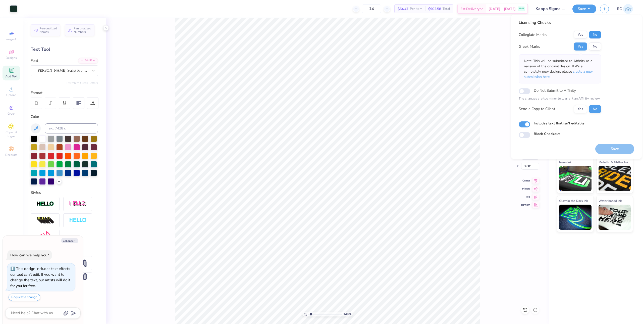
click at [593, 35] on button "No" at bounding box center [595, 35] width 12 height 8
type textarea "x"
type input "1.49212329151837"
click at [586, 108] on button "Yes" at bounding box center [580, 109] width 13 height 8
type textarea "x"
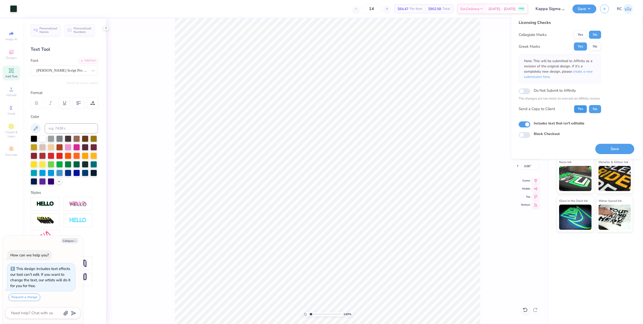
type input "1.49212329151837"
click at [608, 149] on button "Save" at bounding box center [615, 149] width 39 height 10
type textarea "x"
type input "1.49212329151837"
type textarea "x"
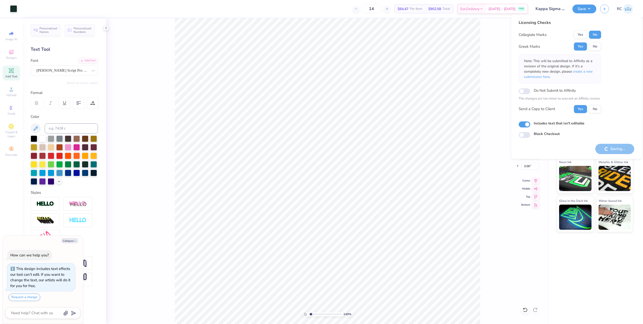
type input "1.49212329151837"
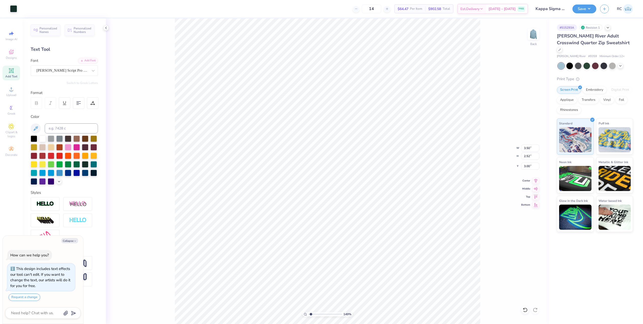
type textarea "x"
type input "1.49212329151837"
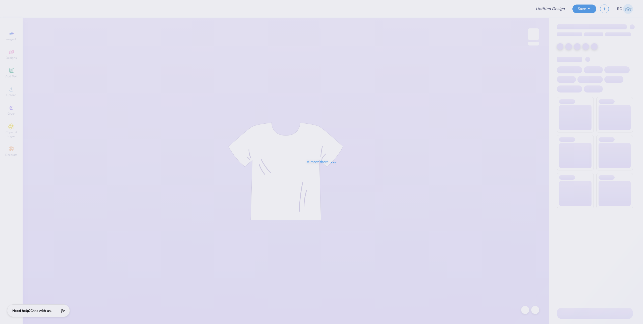
type input "Kass [PERSON_NAME] : The [GEOGRAPHIC_DATA][US_STATE]"
